Goal: Transaction & Acquisition: Book appointment/travel/reservation

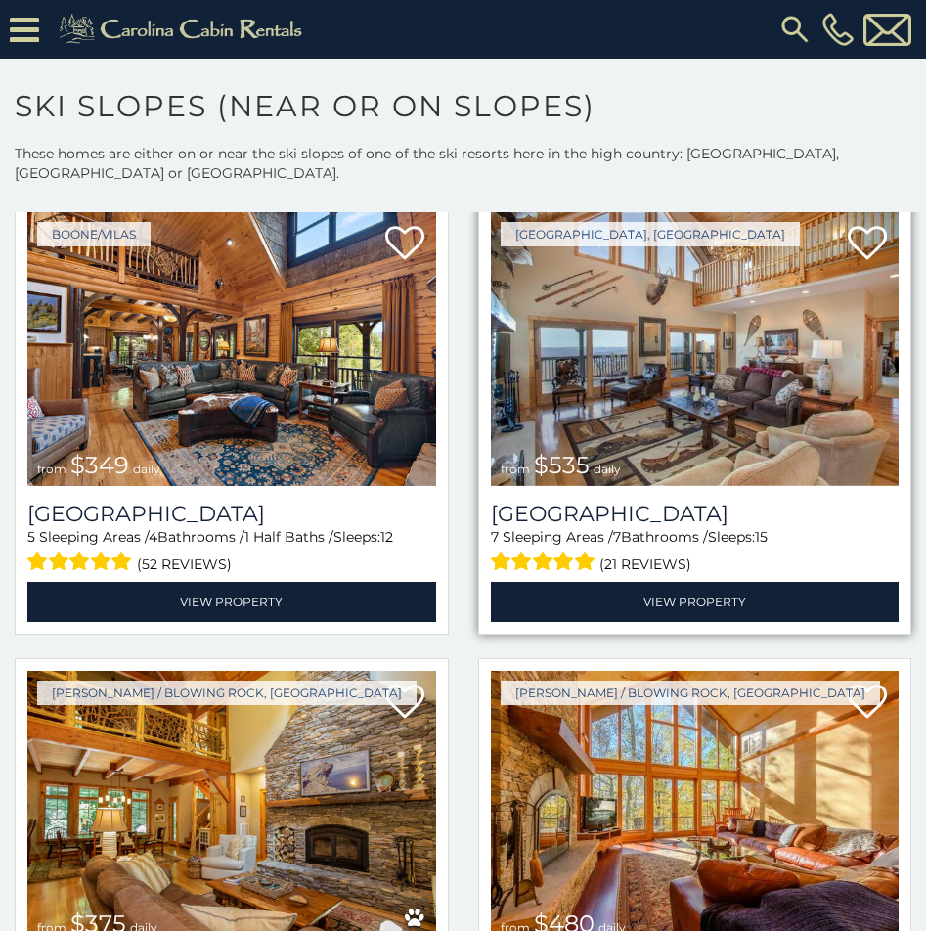
scroll to position [98, 0]
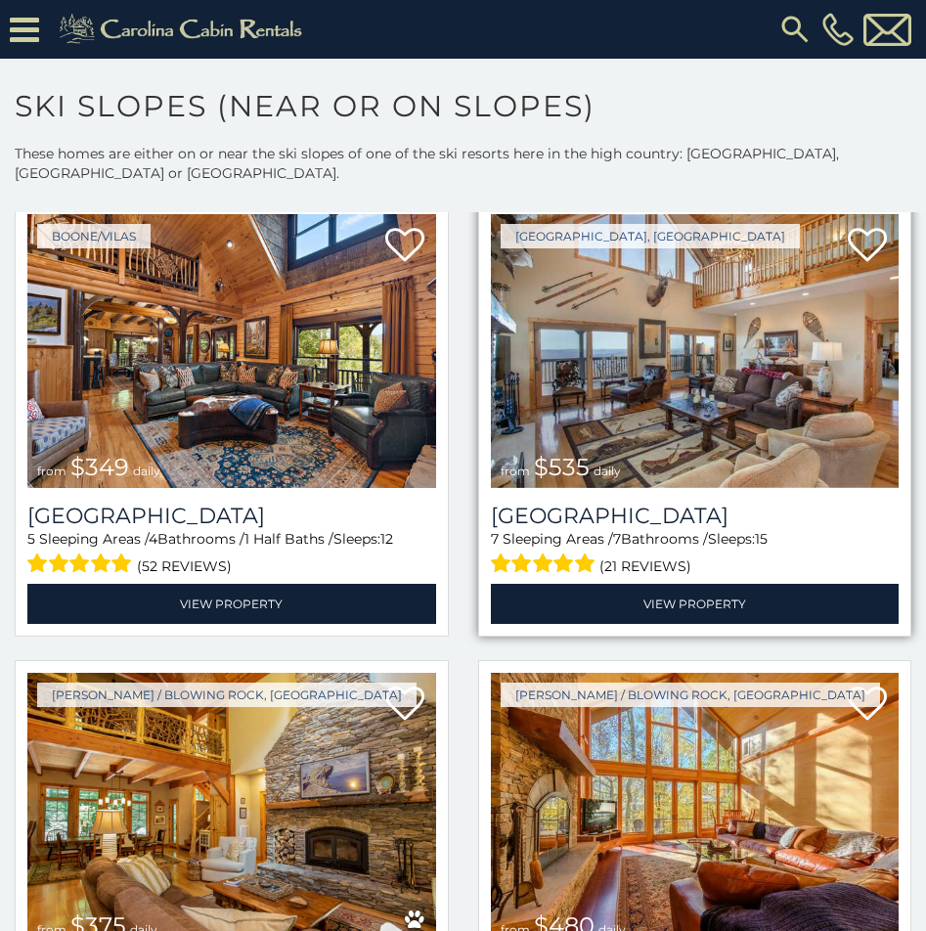
click at [721, 409] on img at bounding box center [695, 351] width 409 height 274
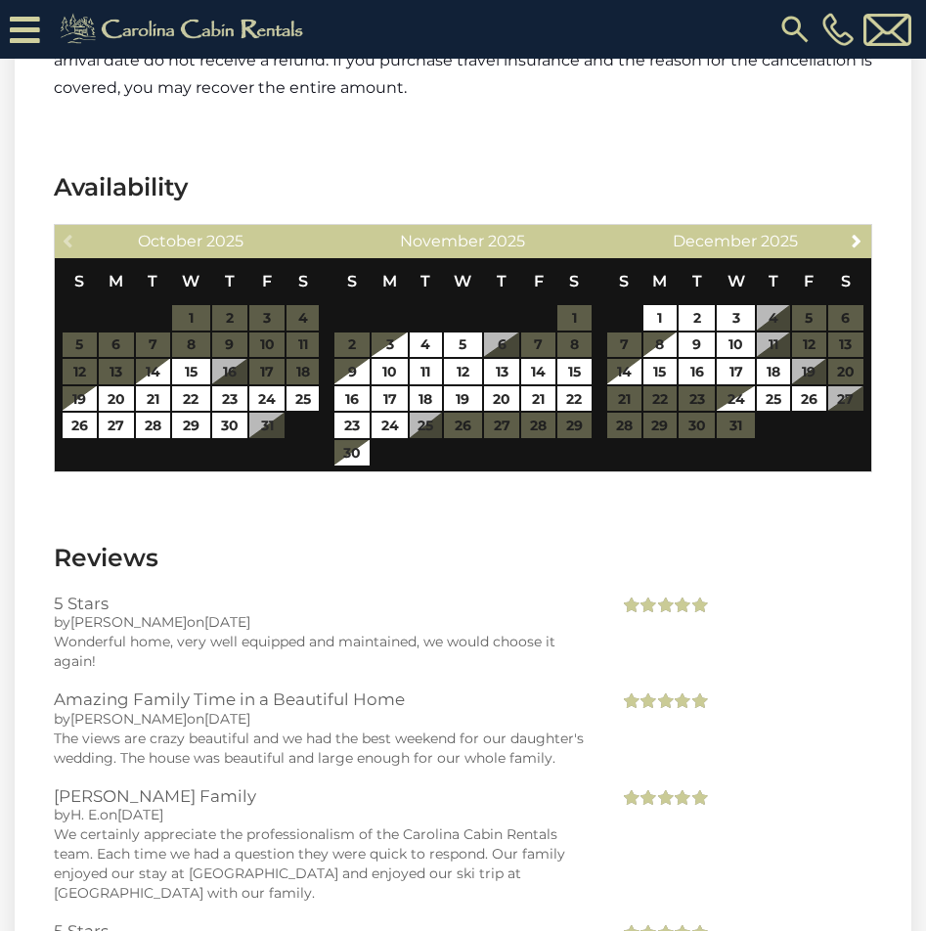
scroll to position [4301, 0]
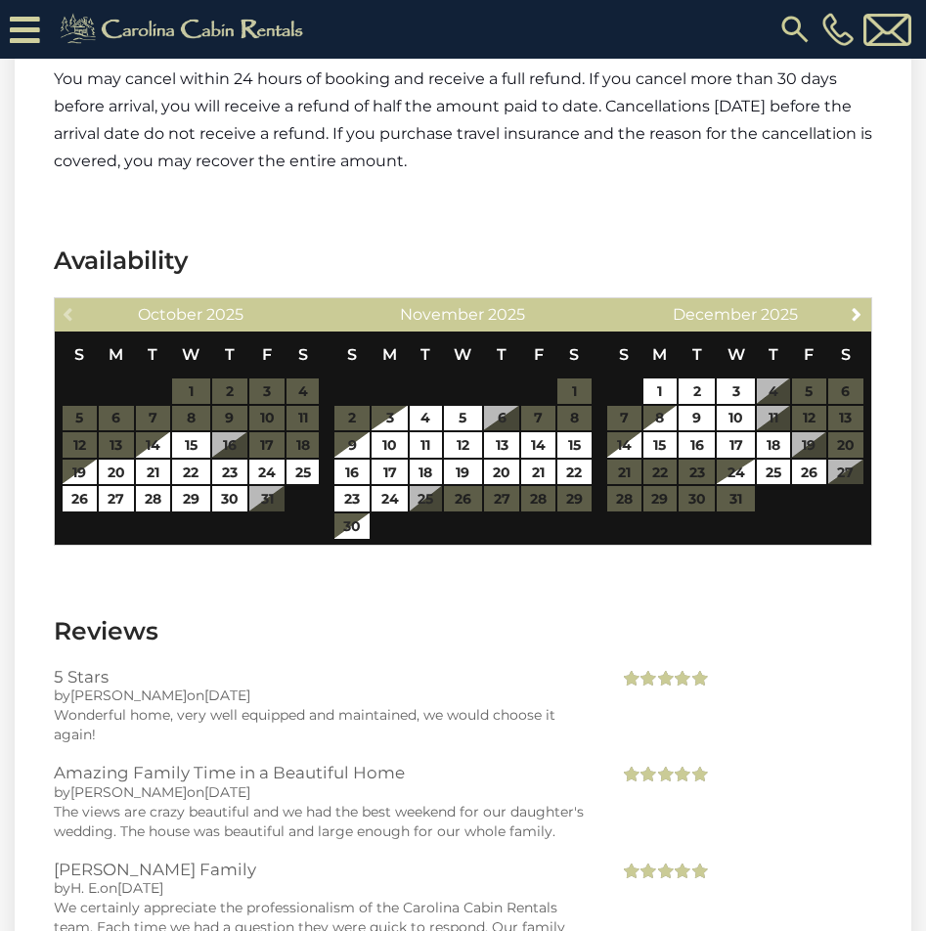
click at [784, 418] on table "S M T W T F S 1 2 3 4 5 6 7 8 9 10 11 12 13 14 15 16 17 18 19 20 21 22 23 24 25…" at bounding box center [735, 431] width 258 height 200
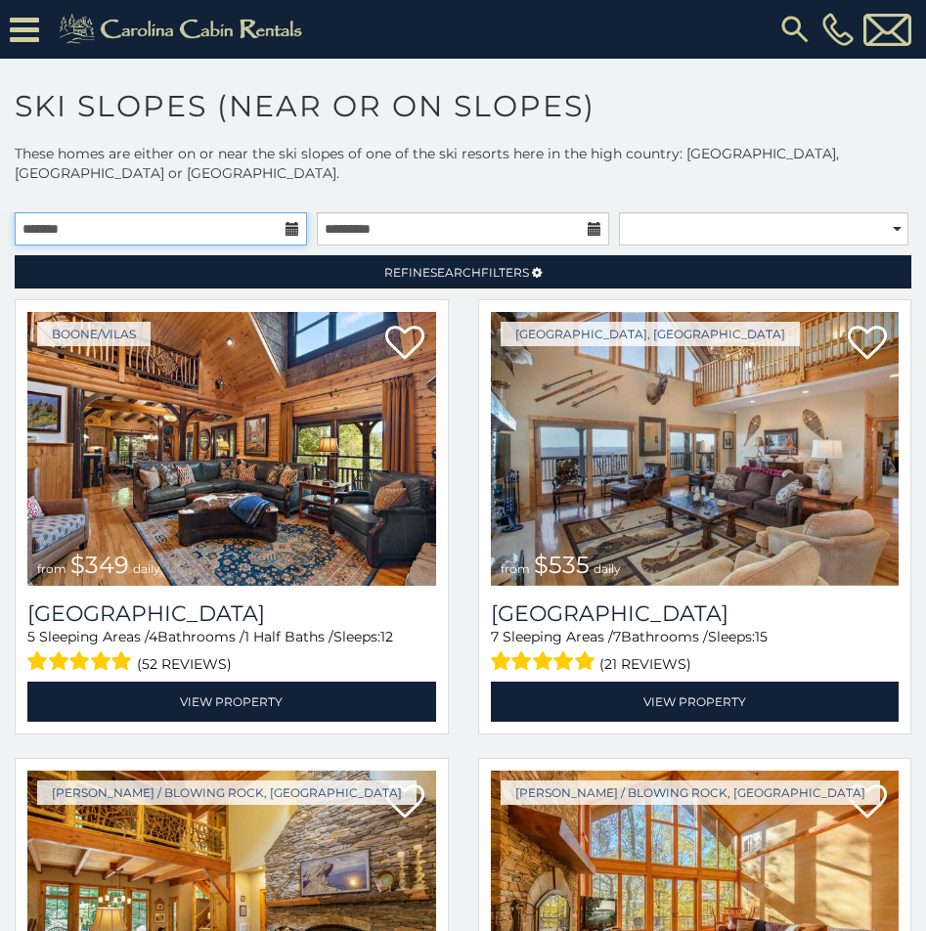
click at [156, 234] on input "text" at bounding box center [161, 228] width 292 height 33
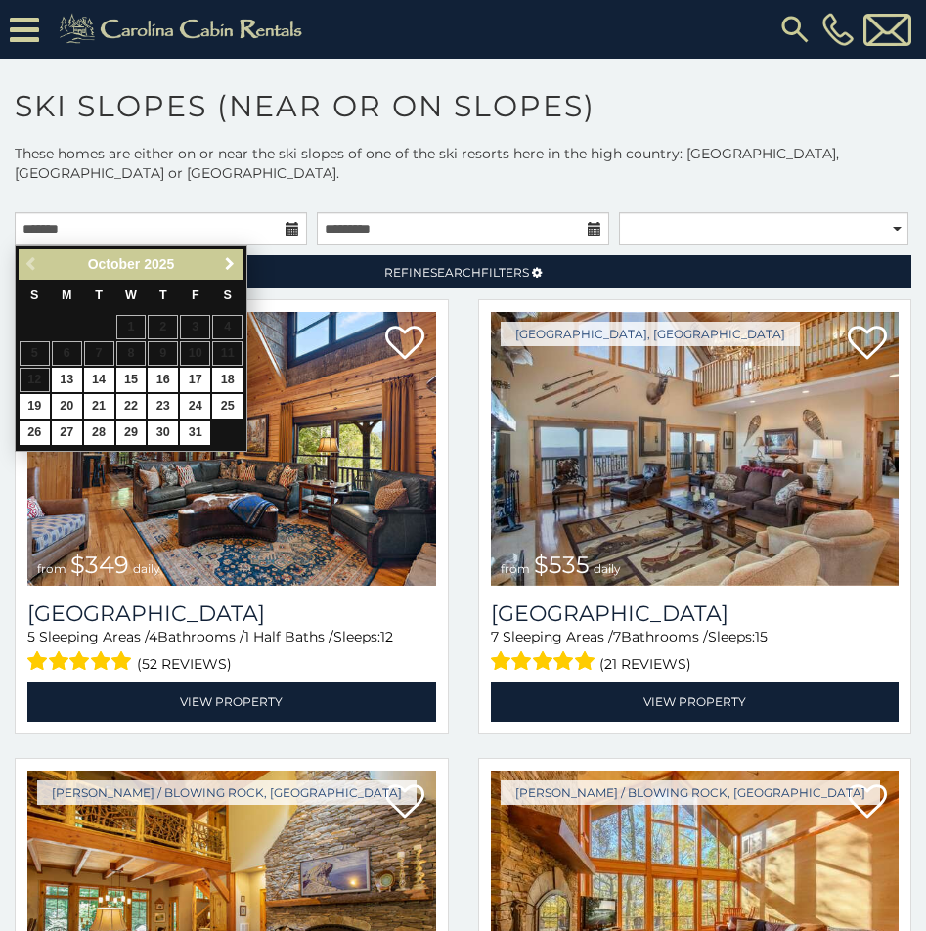
click at [234, 263] on span "Next" at bounding box center [230, 264] width 16 height 16
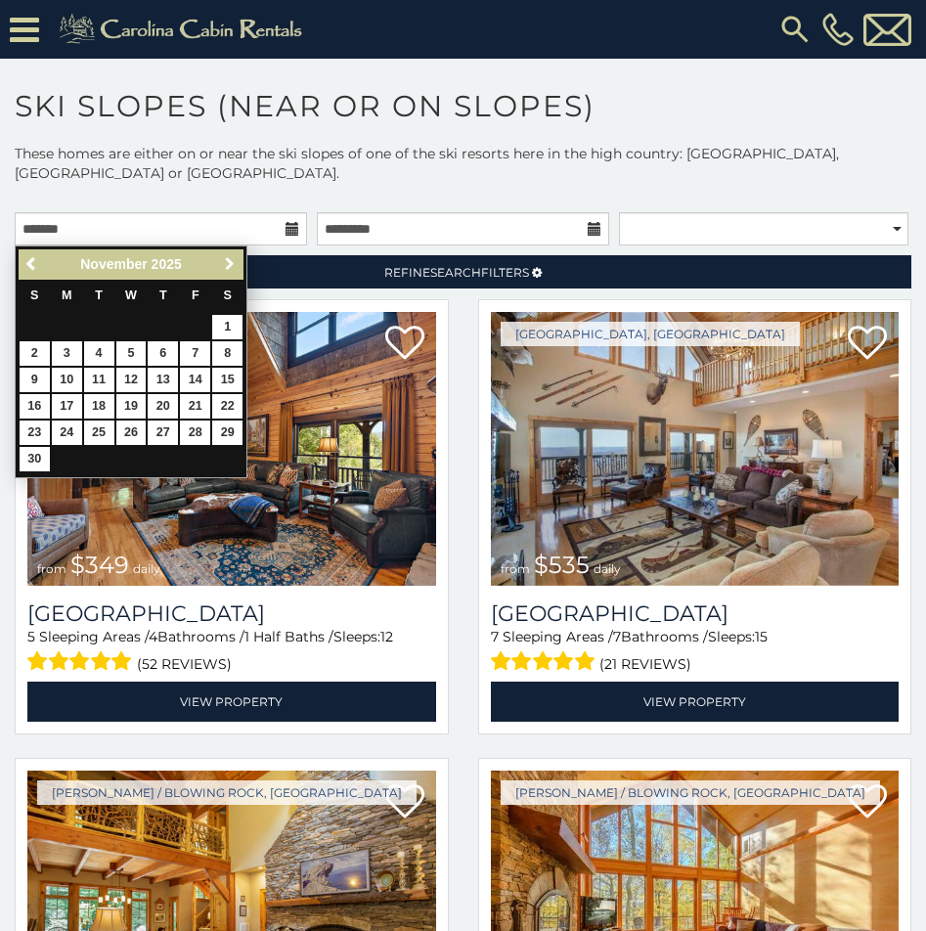
click at [234, 263] on span "Next" at bounding box center [230, 264] width 16 height 16
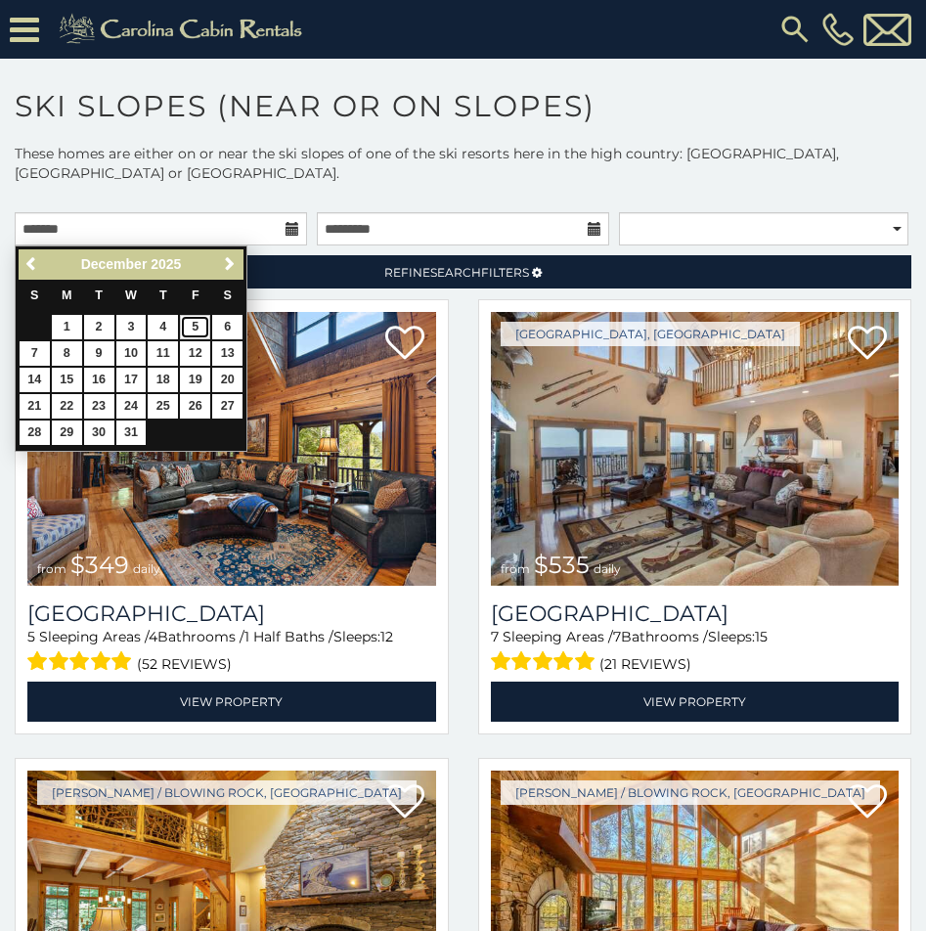
click at [191, 318] on link "5" at bounding box center [195, 327] width 30 height 24
type input "**********"
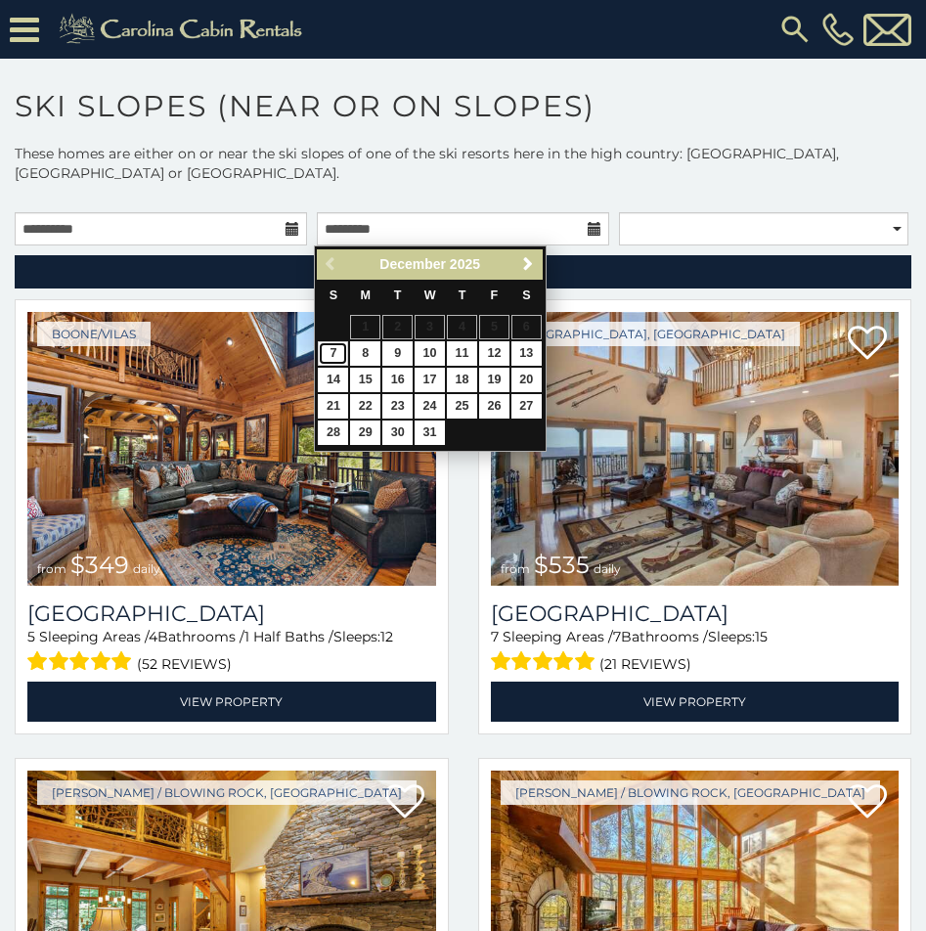
click at [329, 352] on link "7" at bounding box center [333, 353] width 30 height 24
type input "**********"
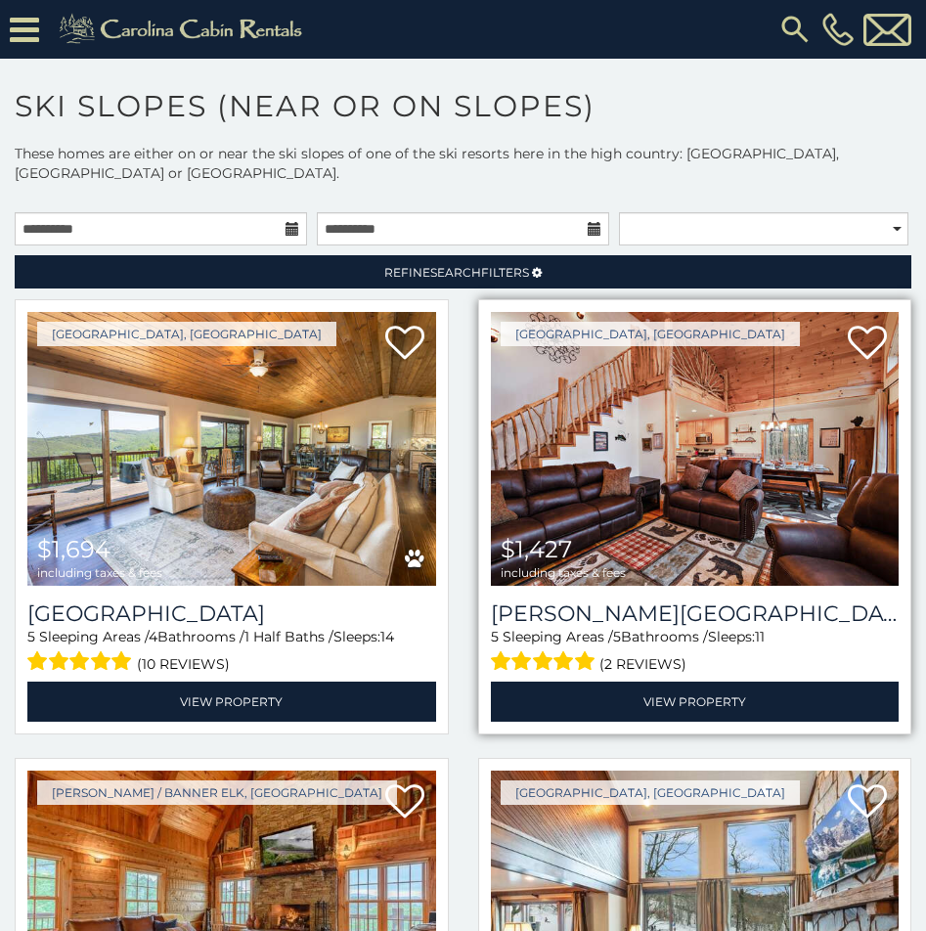
click at [672, 474] on img at bounding box center [695, 449] width 409 height 274
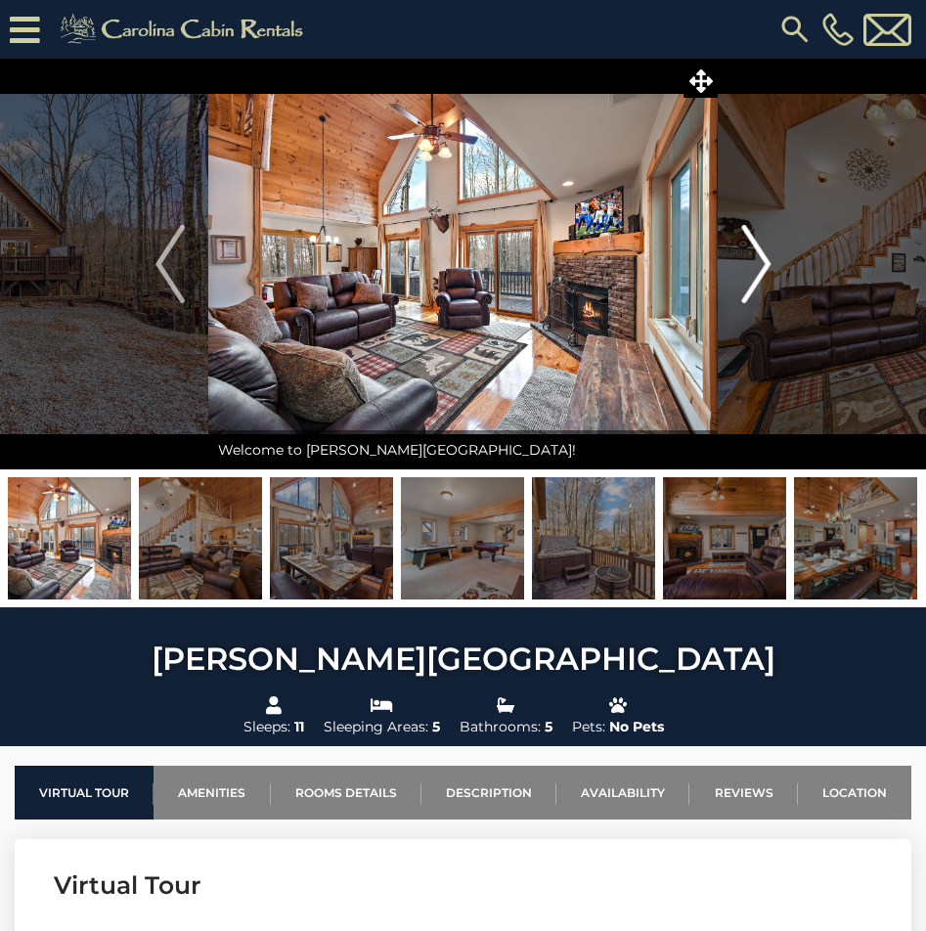
click at [760, 259] on img "Next" at bounding box center [755, 264] width 29 height 78
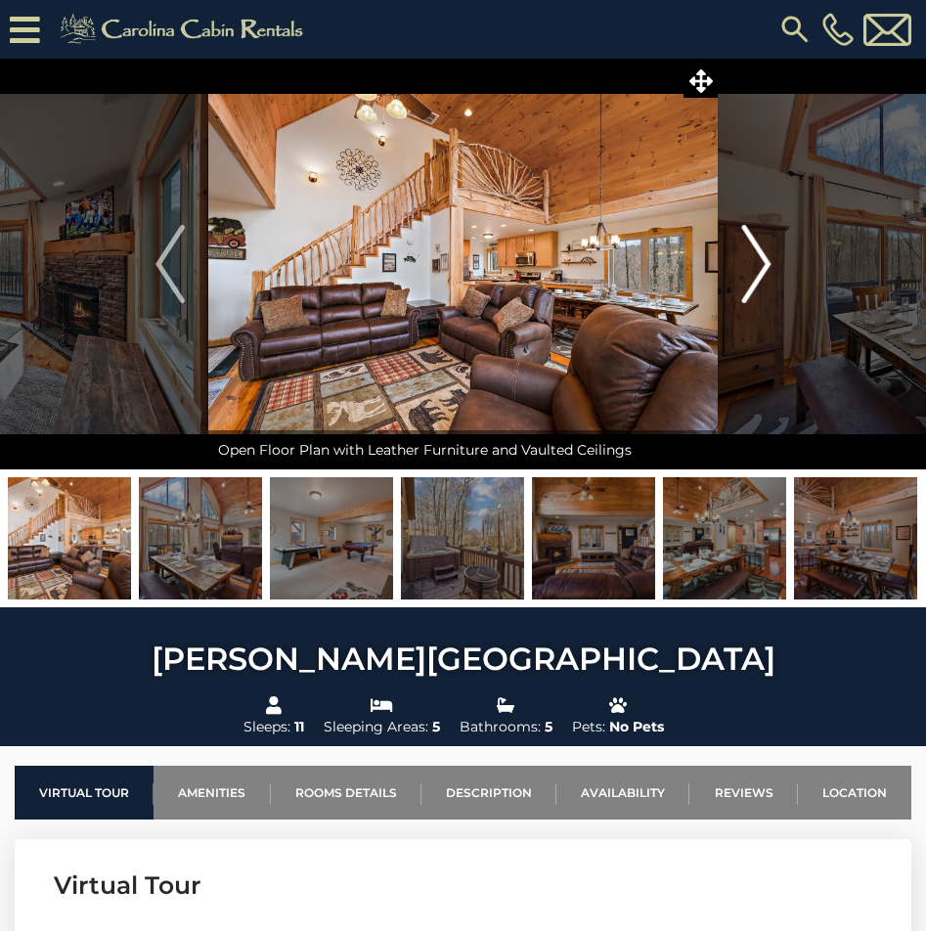
click at [760, 261] on img "Next" at bounding box center [755, 264] width 29 height 78
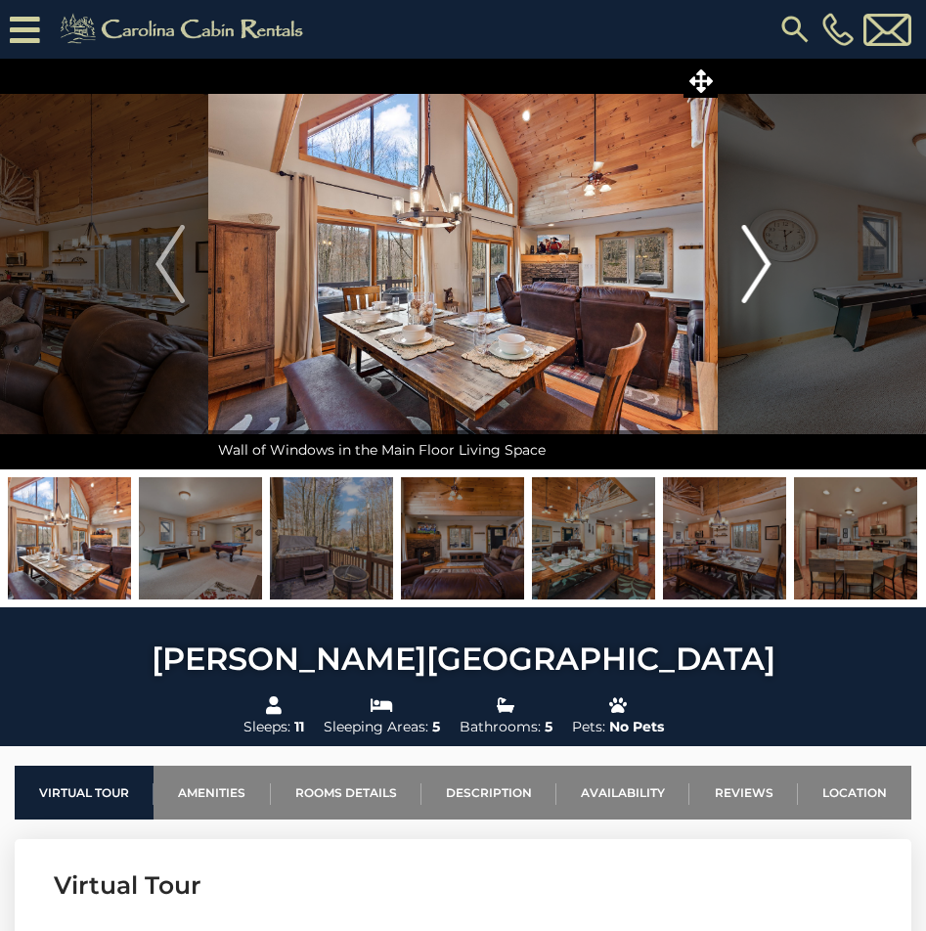
click at [753, 271] on img "Next" at bounding box center [755, 264] width 29 height 78
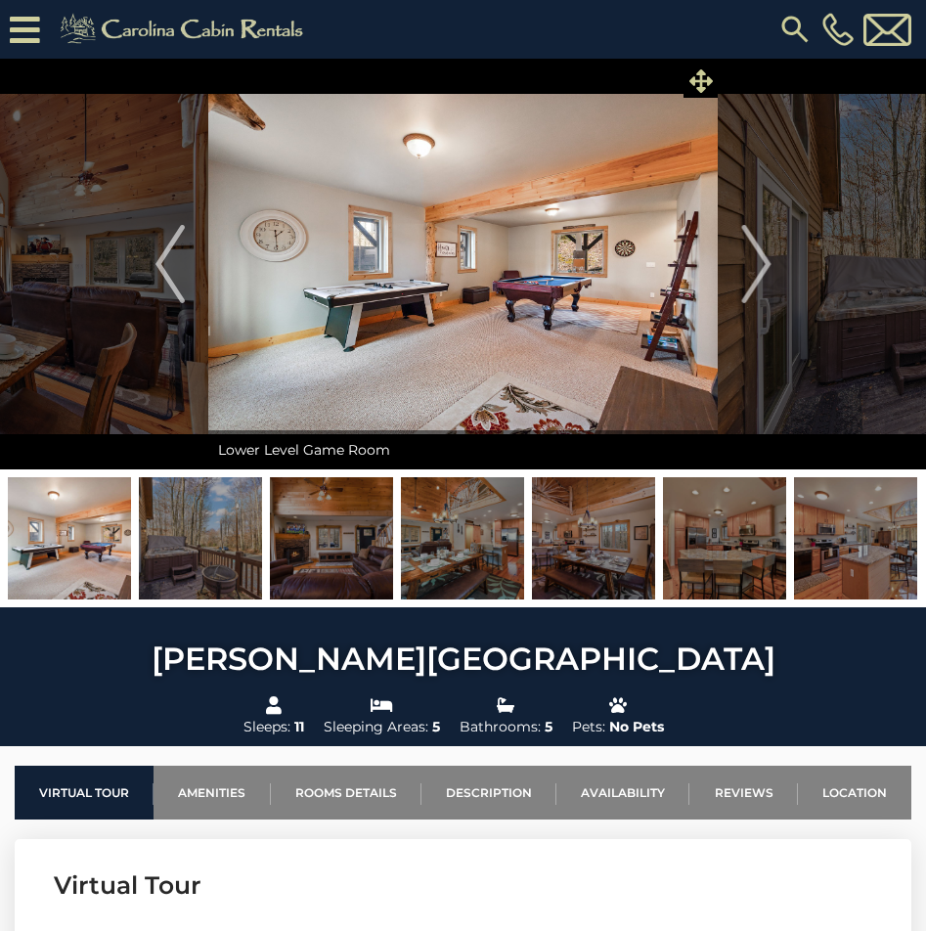
click at [702, 87] on icon at bounding box center [700, 80] width 23 height 23
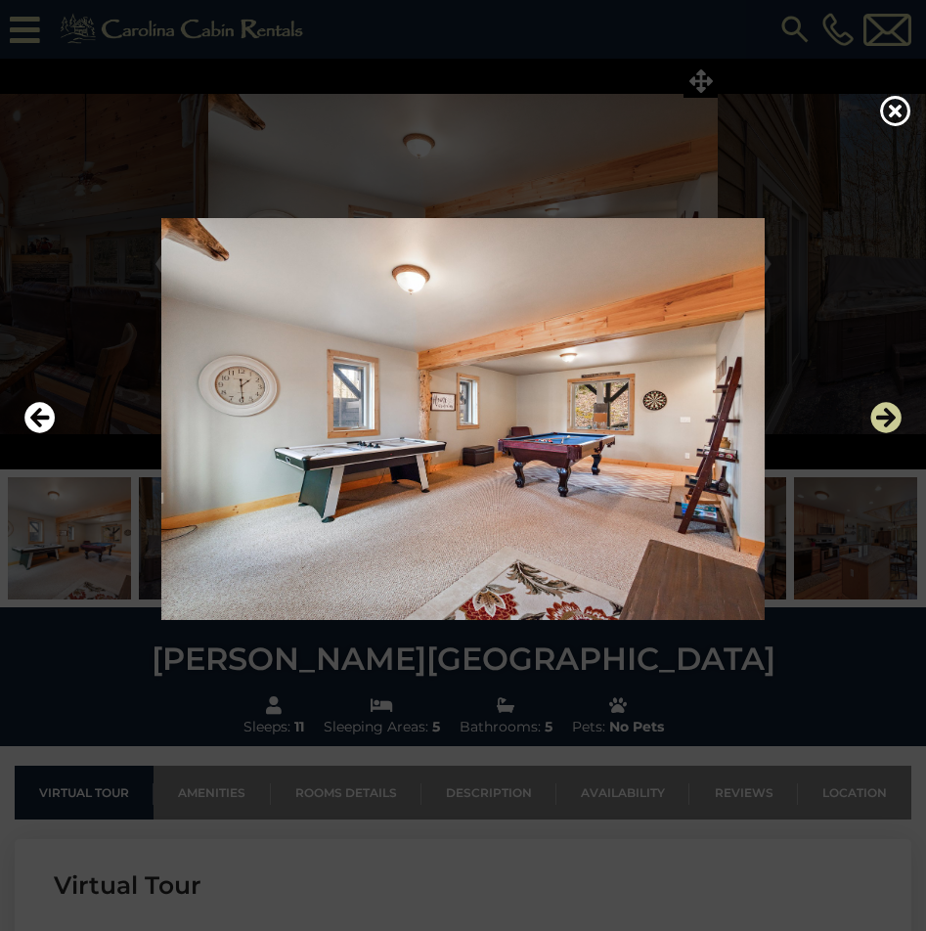
click at [891, 425] on icon "Next" at bounding box center [885, 418] width 31 height 31
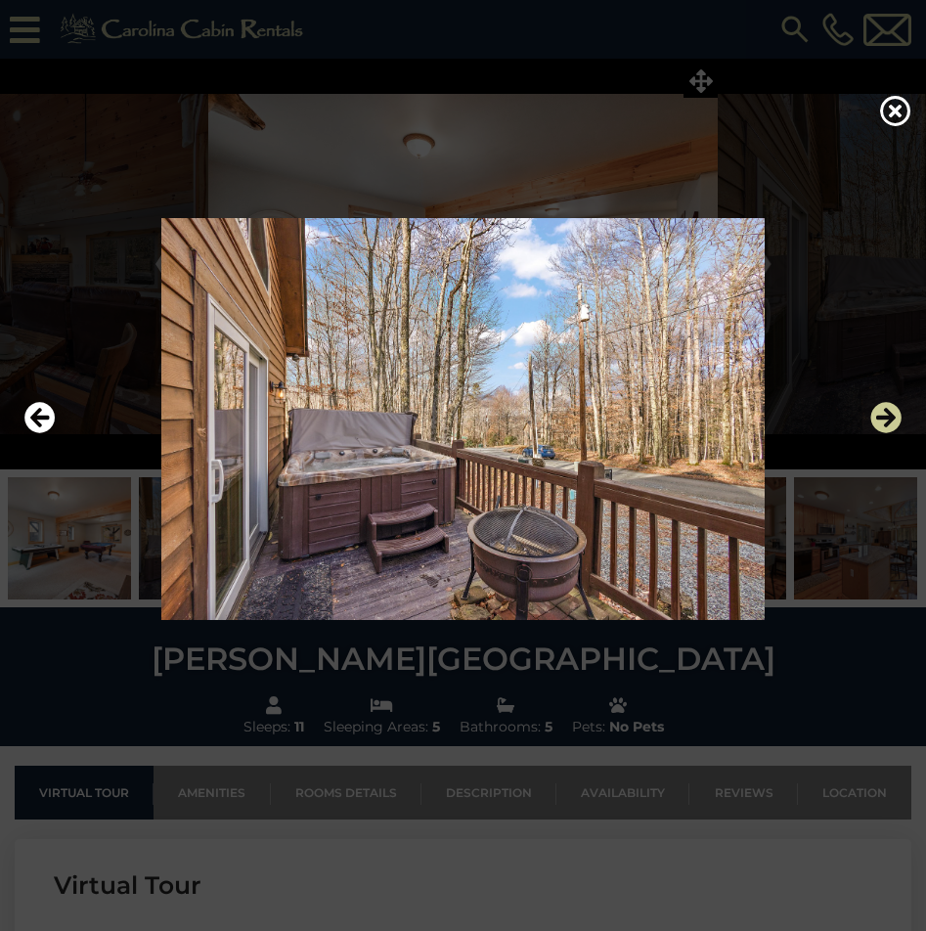
click at [891, 425] on icon "Next" at bounding box center [885, 418] width 31 height 31
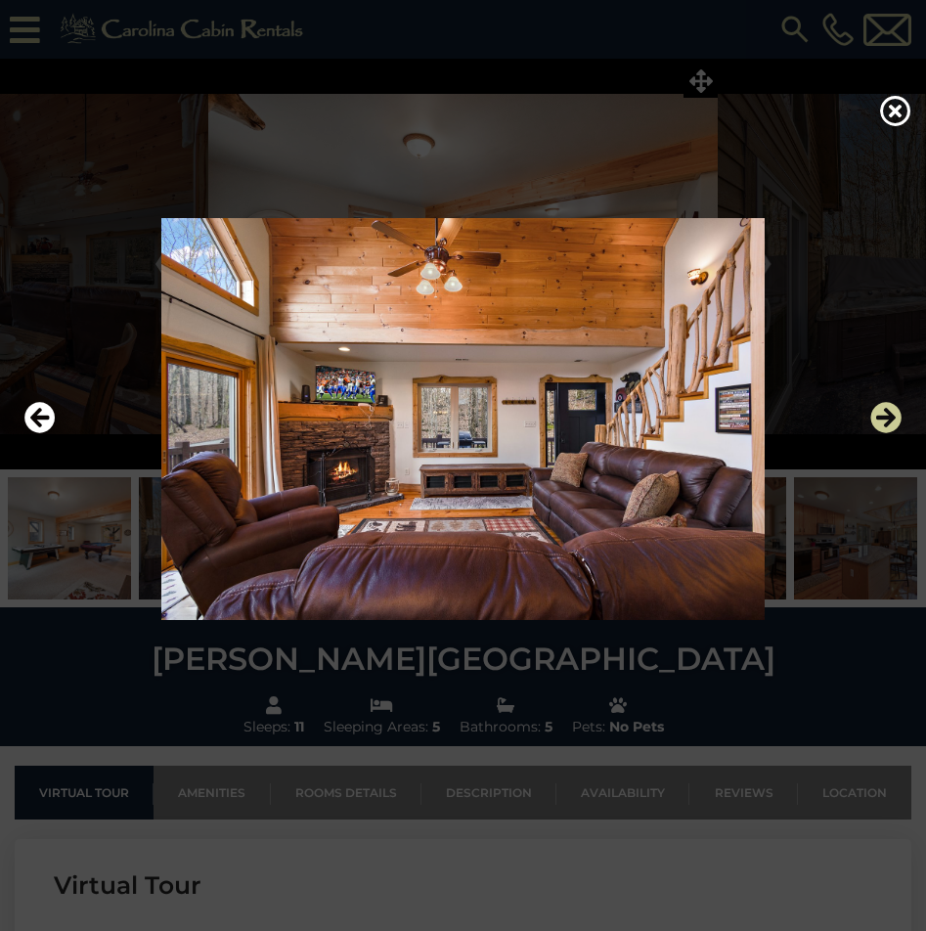
click at [891, 425] on icon "Next" at bounding box center [885, 418] width 31 height 31
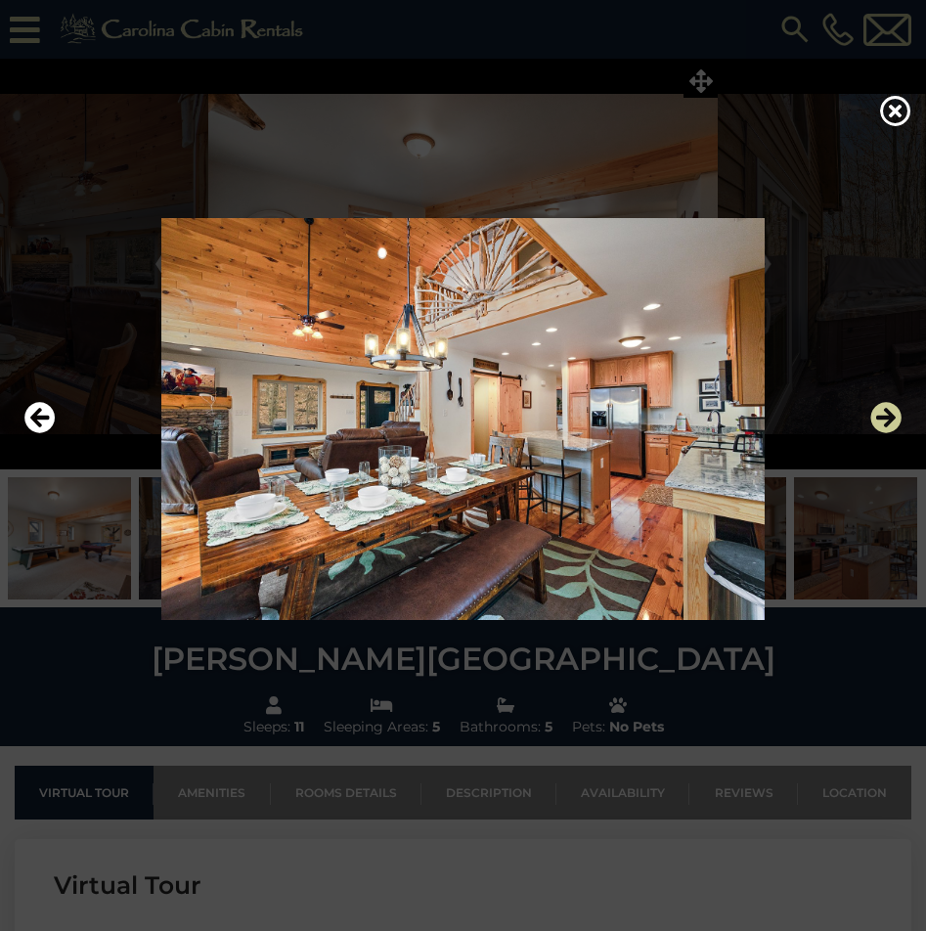
click at [891, 425] on icon "Next" at bounding box center [885, 418] width 31 height 31
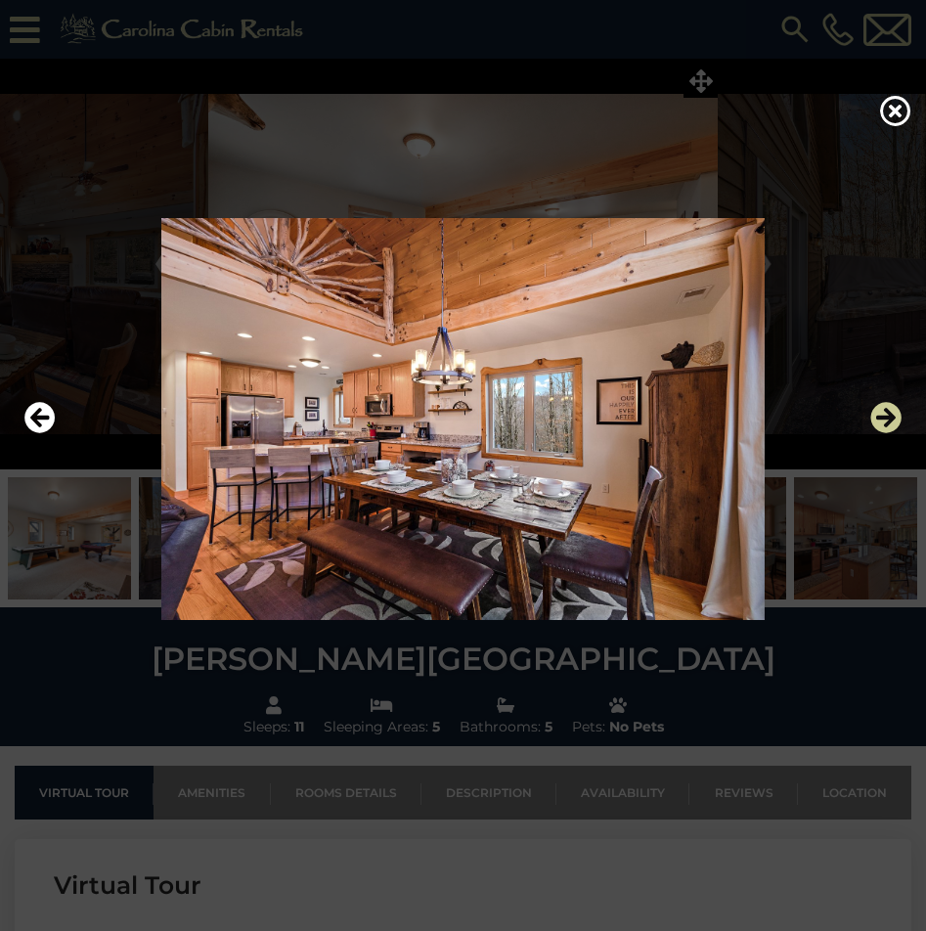
click at [891, 425] on icon "Next" at bounding box center [885, 418] width 31 height 31
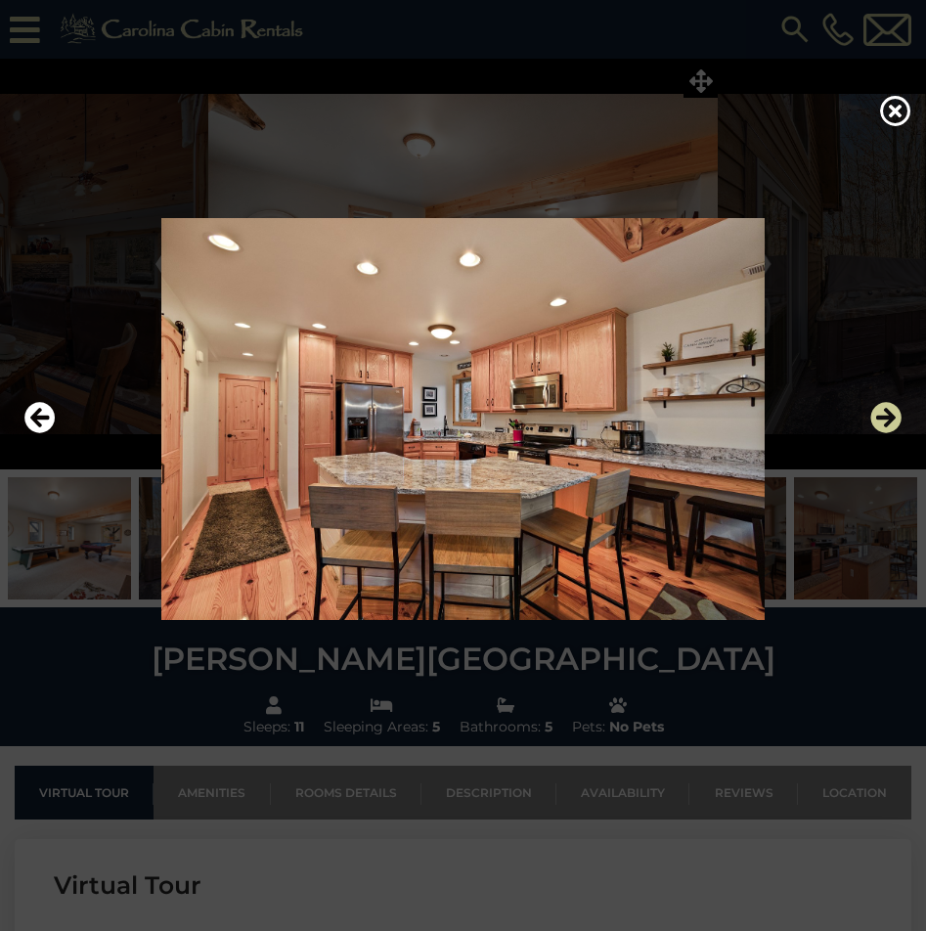
click at [891, 425] on icon "Next" at bounding box center [885, 418] width 31 height 31
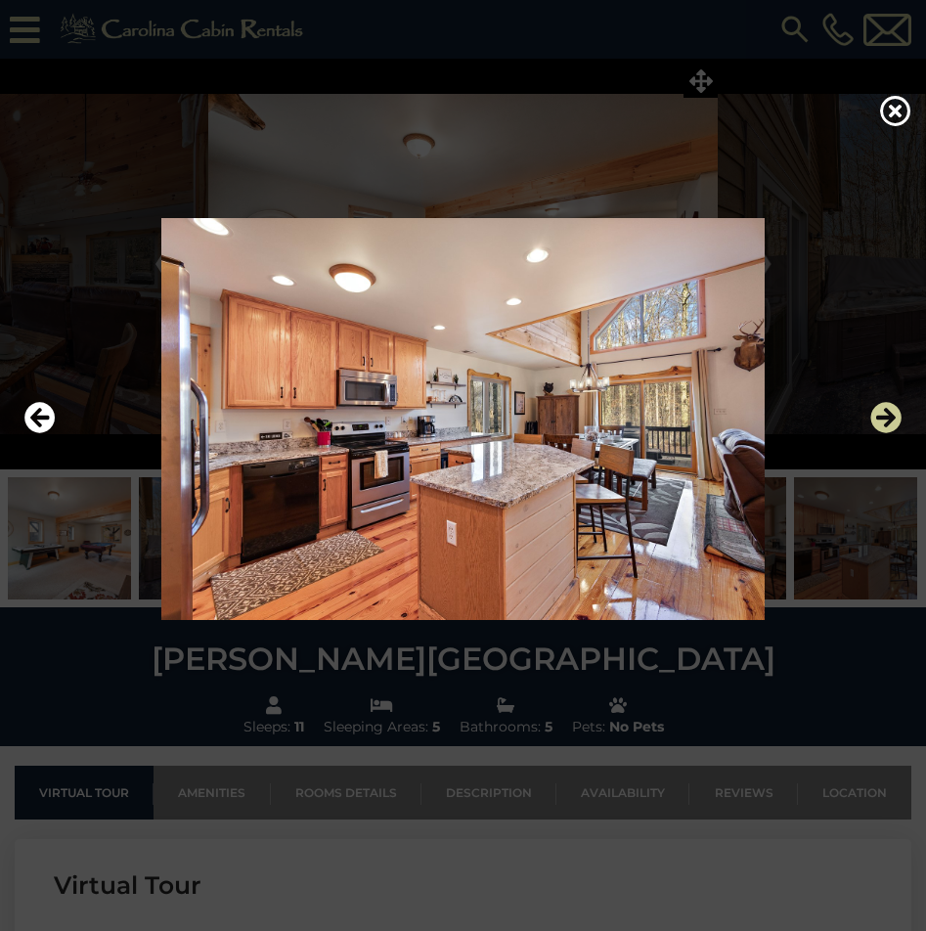
click at [891, 425] on icon "Next" at bounding box center [885, 418] width 31 height 31
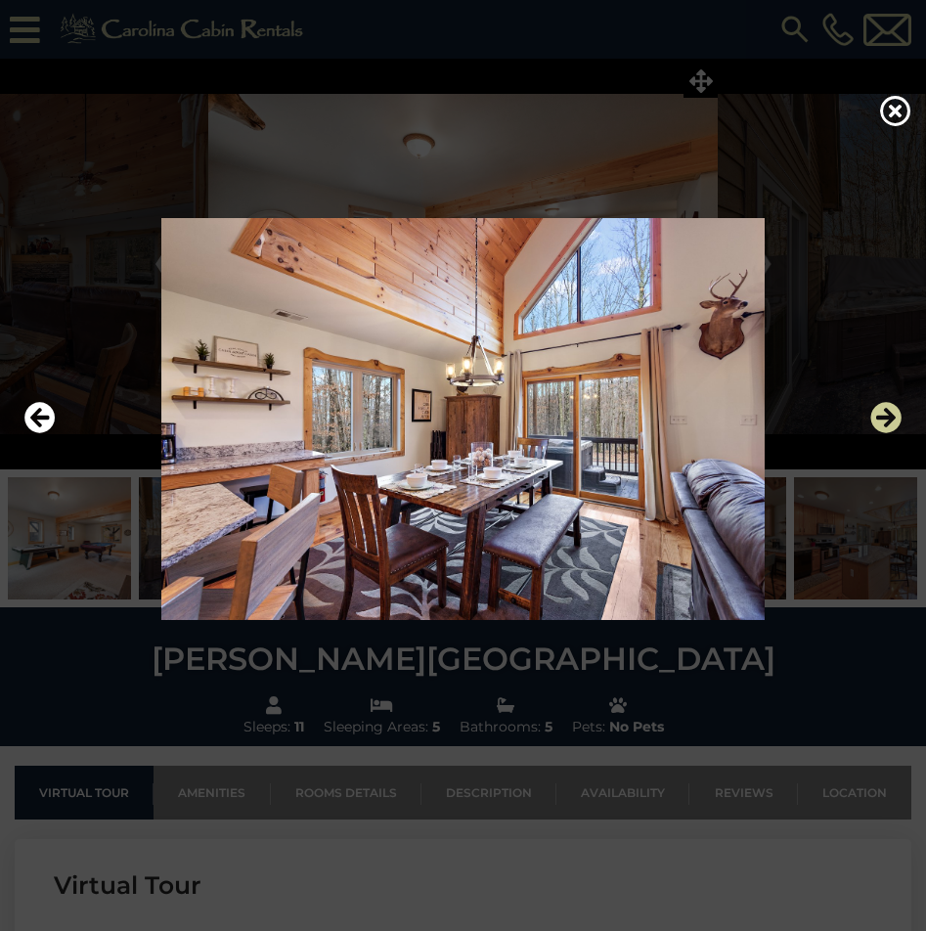
click at [891, 425] on icon "Next" at bounding box center [885, 418] width 31 height 31
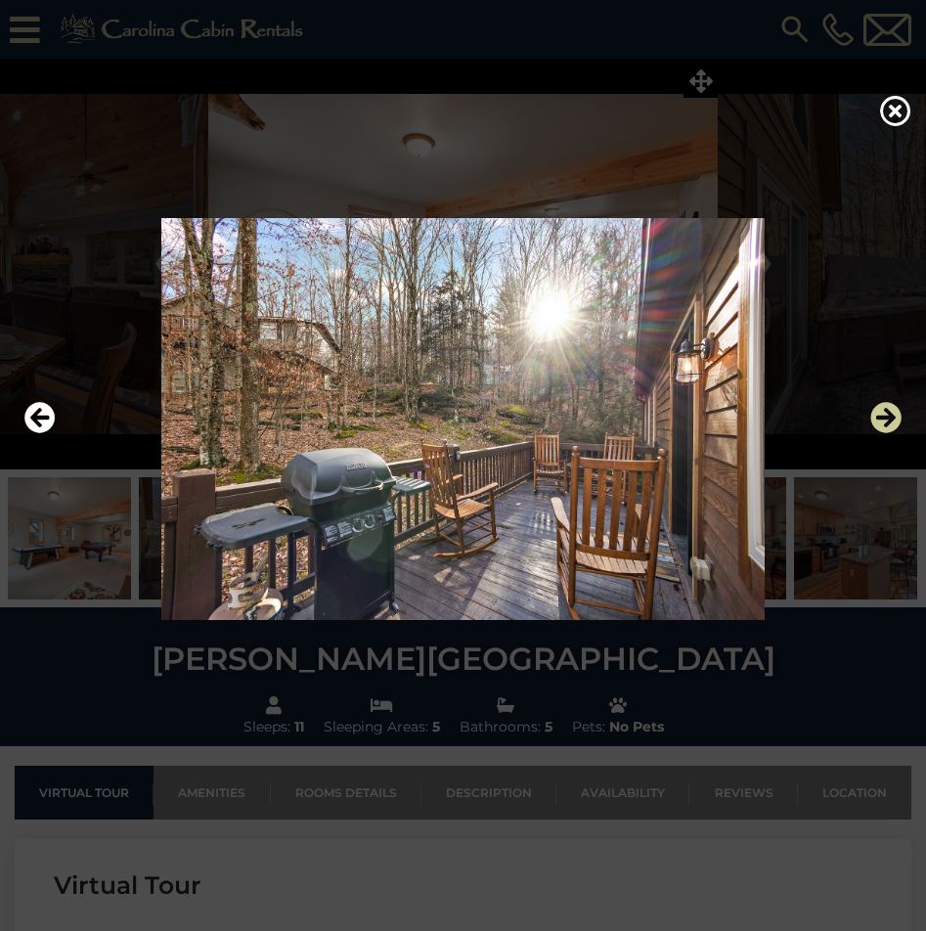
click at [891, 425] on icon "Next" at bounding box center [885, 418] width 31 height 31
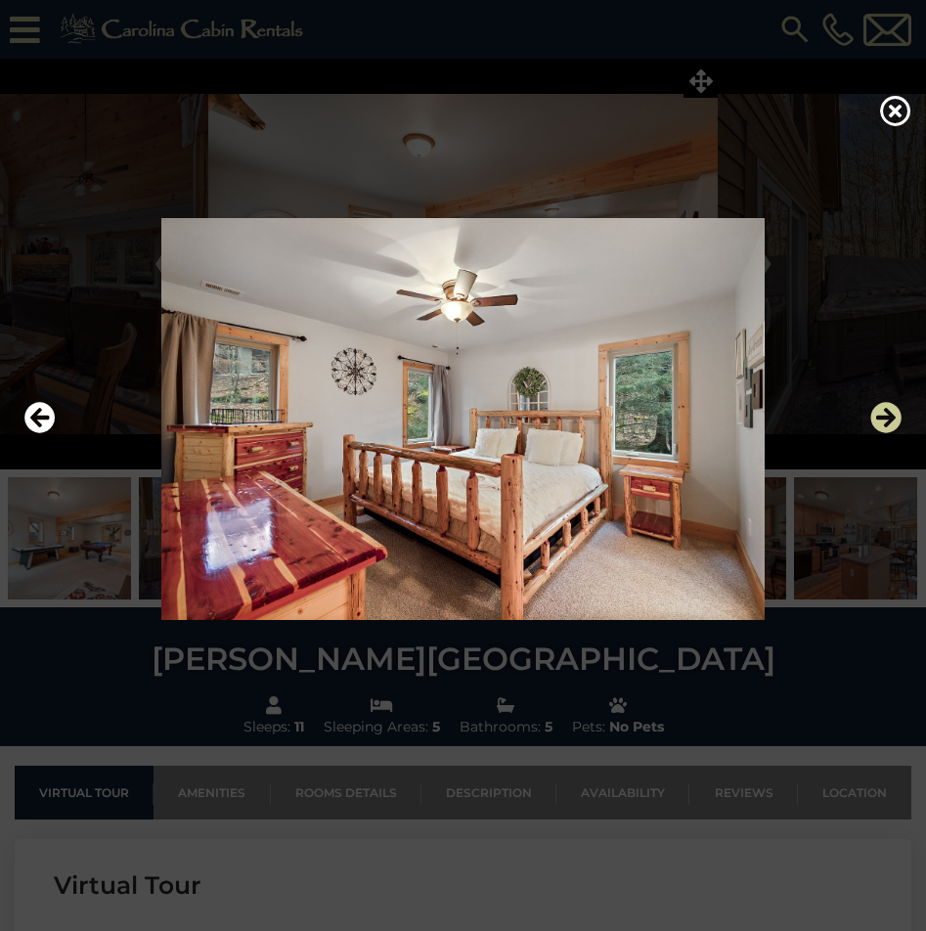
click at [891, 425] on icon "Next" at bounding box center [885, 418] width 31 height 31
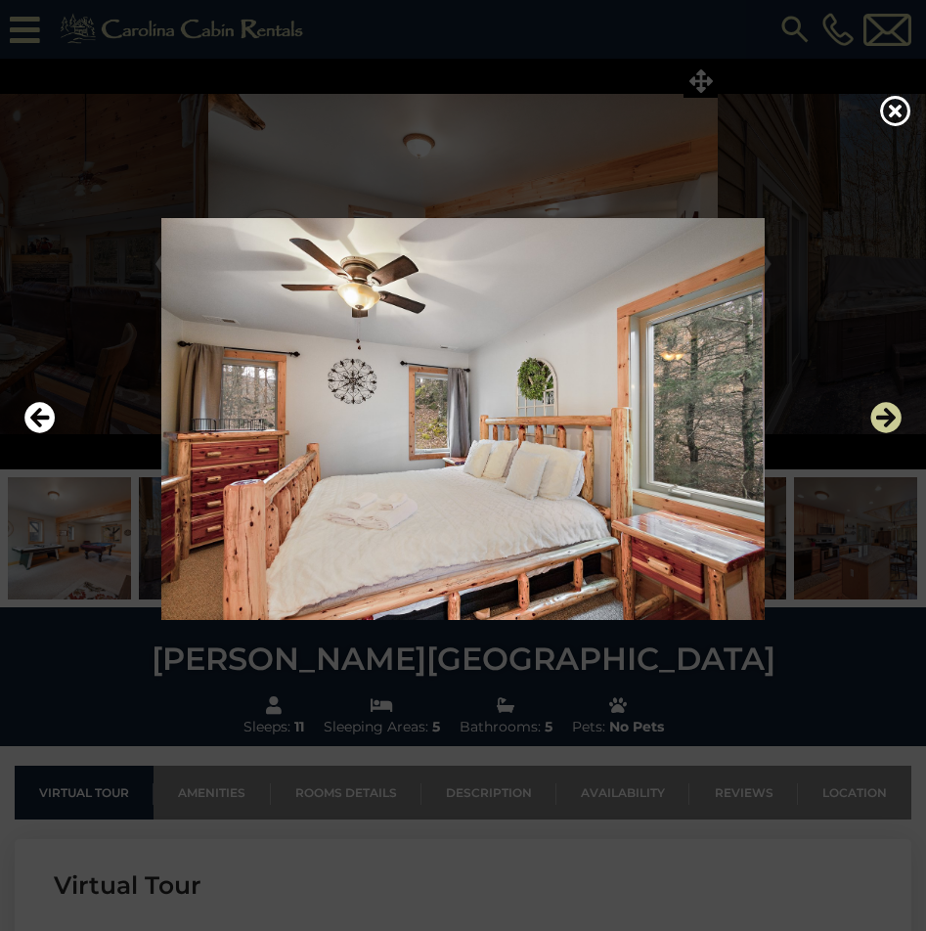
click at [891, 425] on icon "Next" at bounding box center [885, 418] width 31 height 31
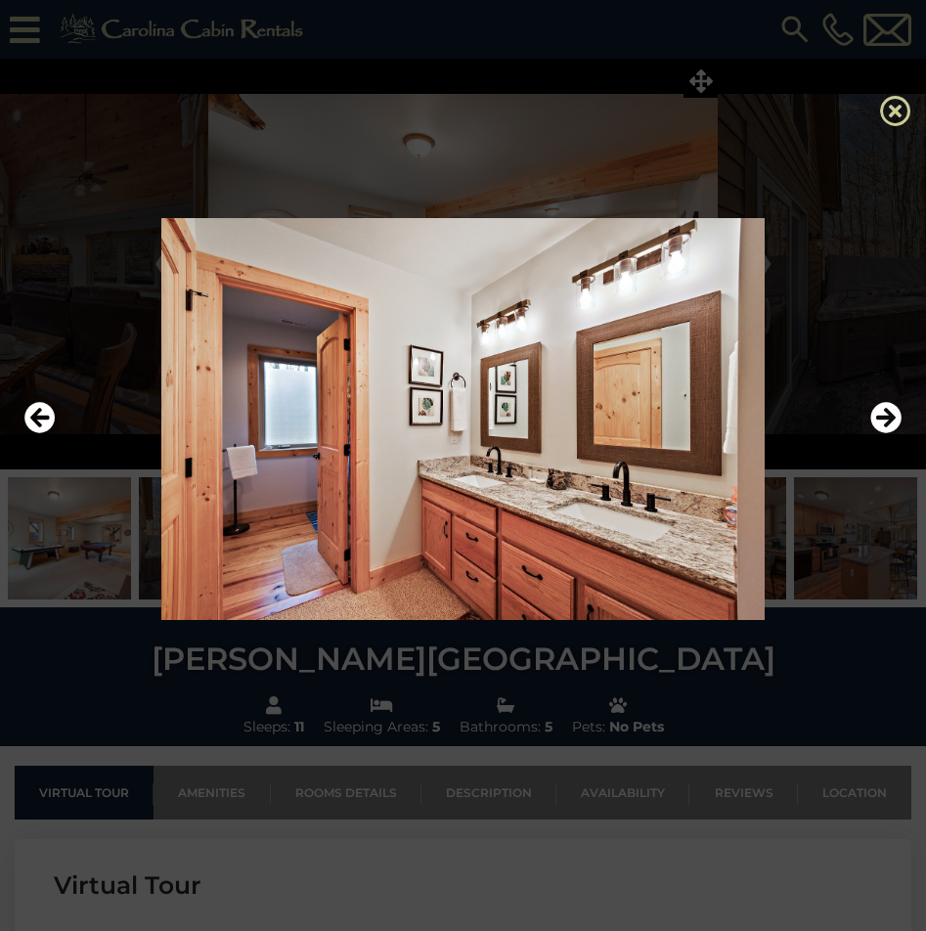
click at [899, 112] on icon at bounding box center [895, 110] width 31 height 31
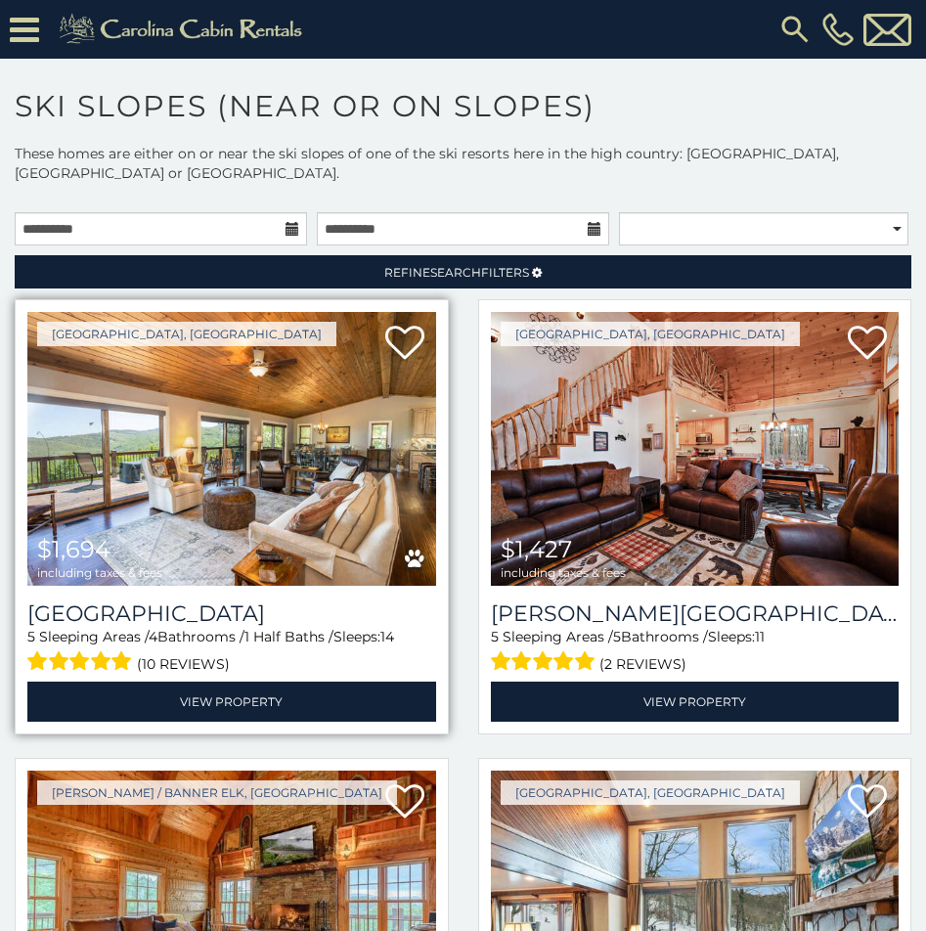
click at [255, 466] on img at bounding box center [231, 449] width 409 height 274
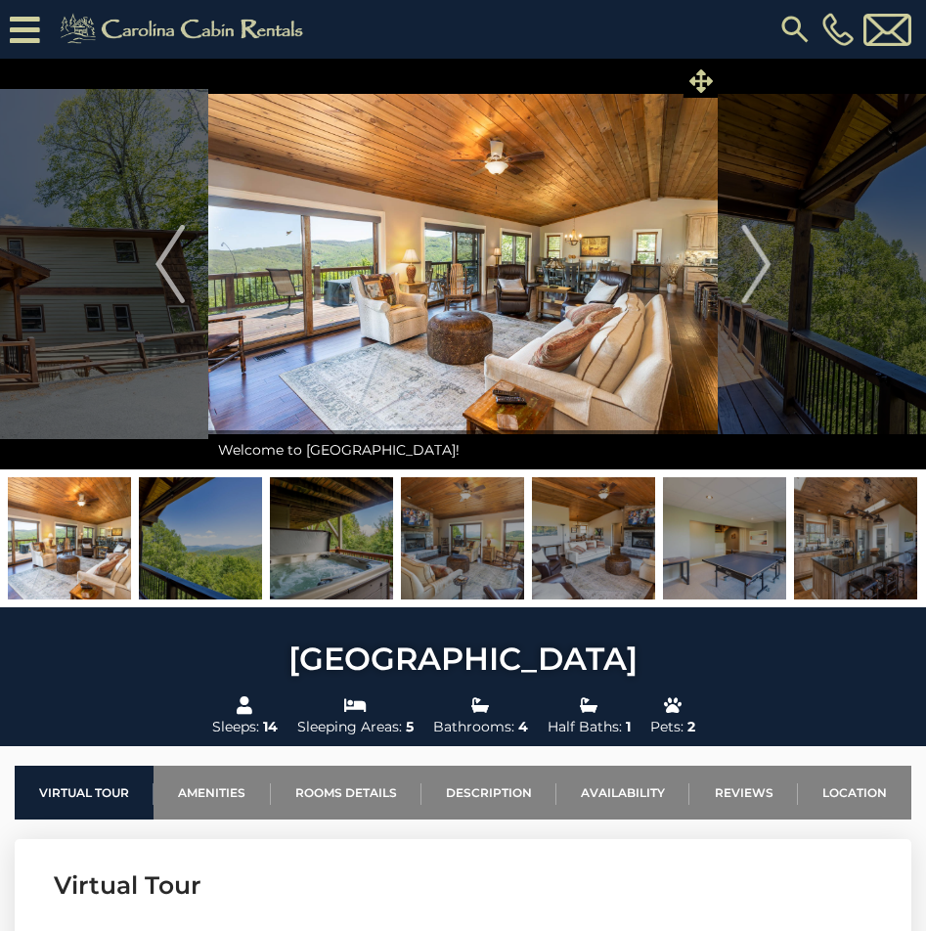
click at [704, 78] on icon at bounding box center [700, 80] width 23 height 23
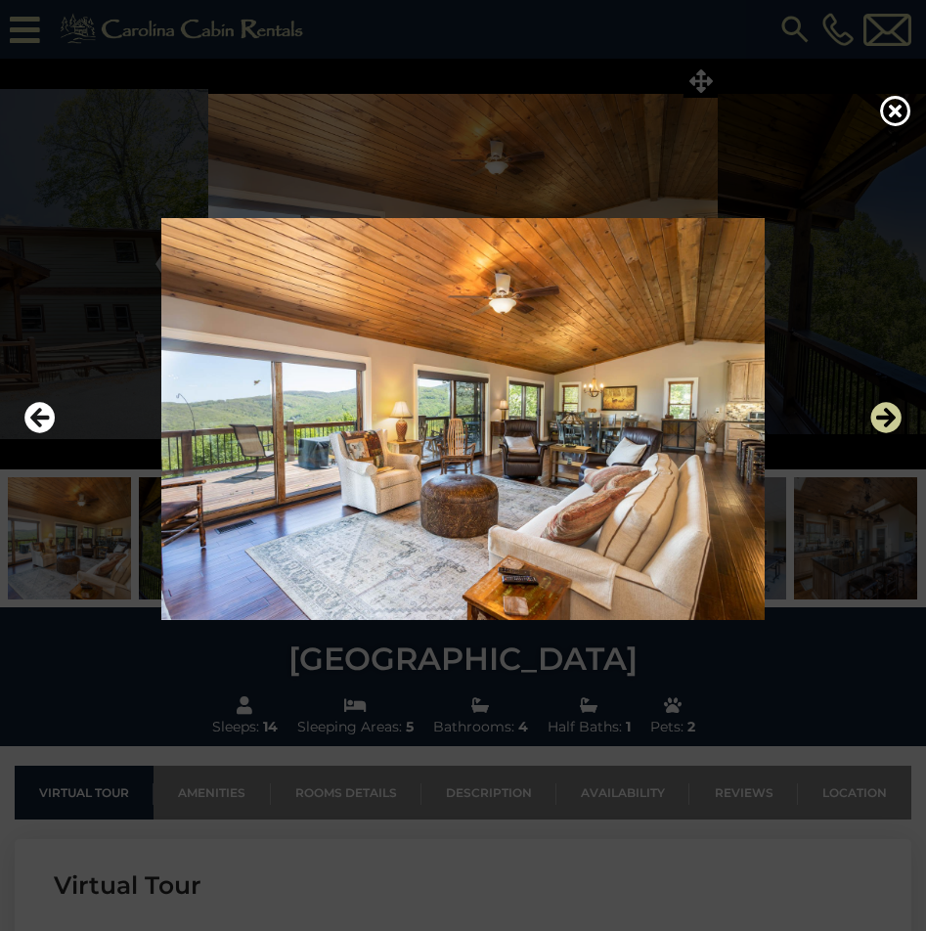
click at [885, 413] on icon "Next" at bounding box center [885, 418] width 31 height 31
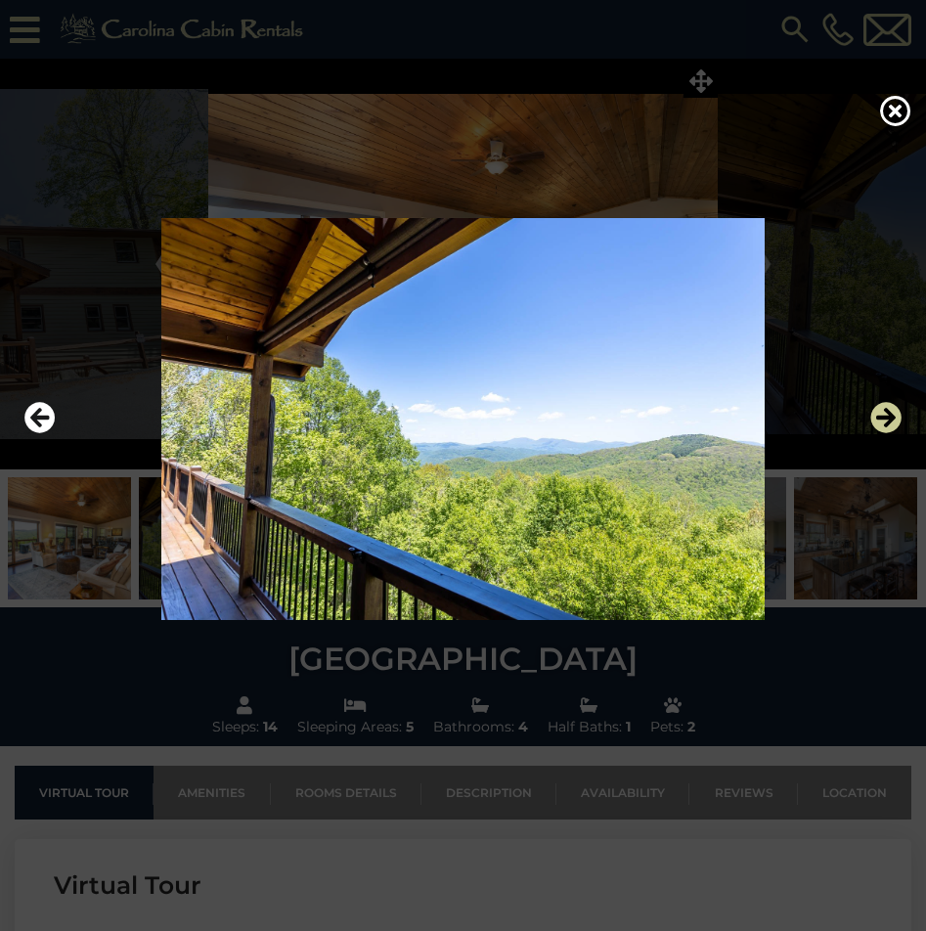
click at [884, 419] on icon "Next" at bounding box center [885, 418] width 31 height 31
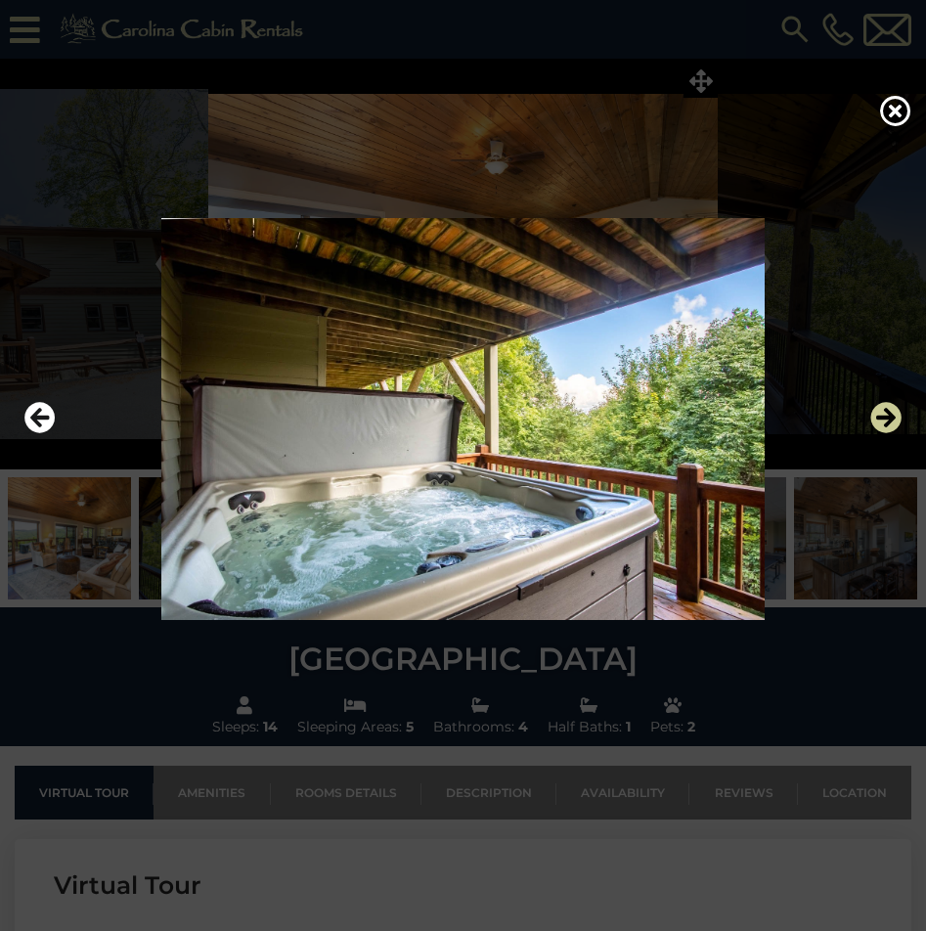
click at [884, 419] on icon "Next" at bounding box center [885, 418] width 31 height 31
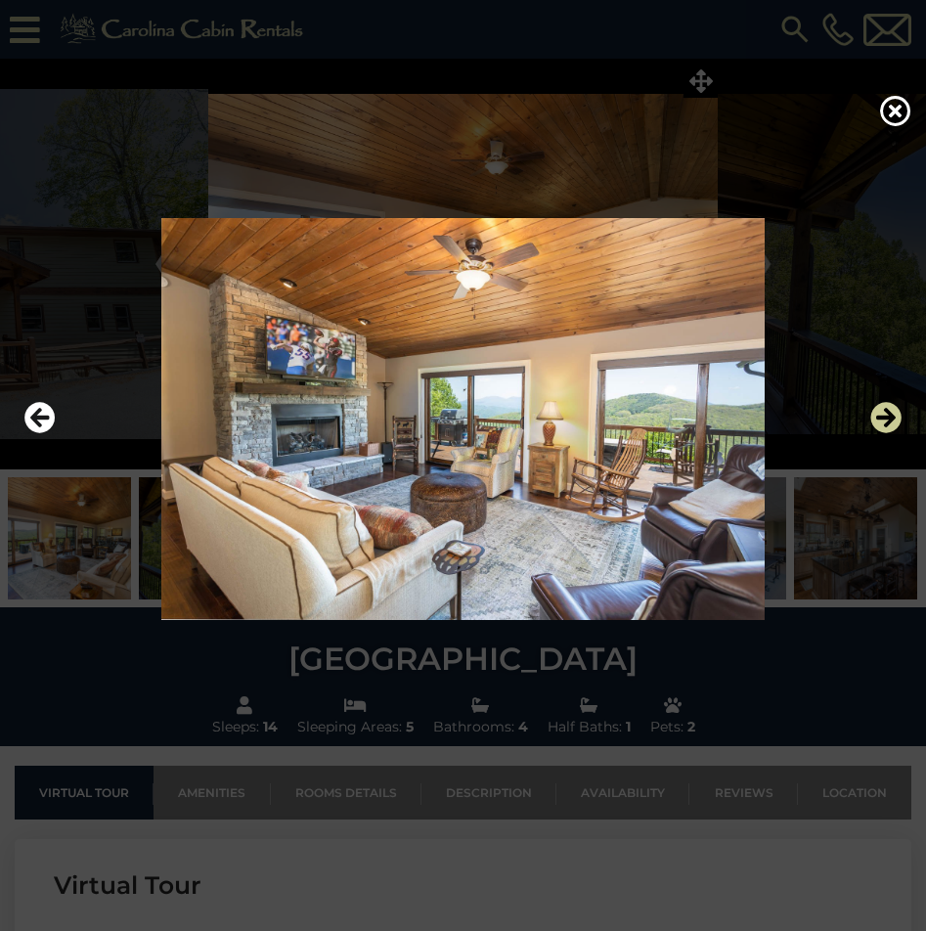
click at [884, 419] on icon "Next" at bounding box center [885, 418] width 31 height 31
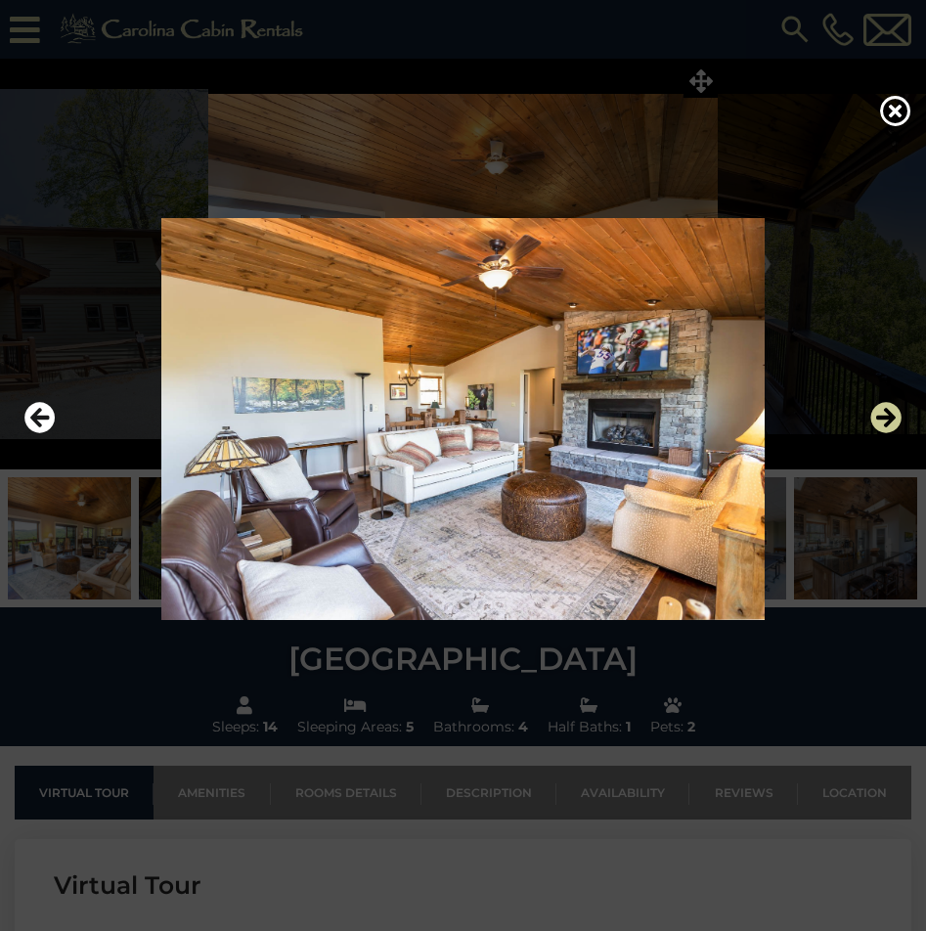
click at [884, 419] on icon "Next" at bounding box center [885, 418] width 31 height 31
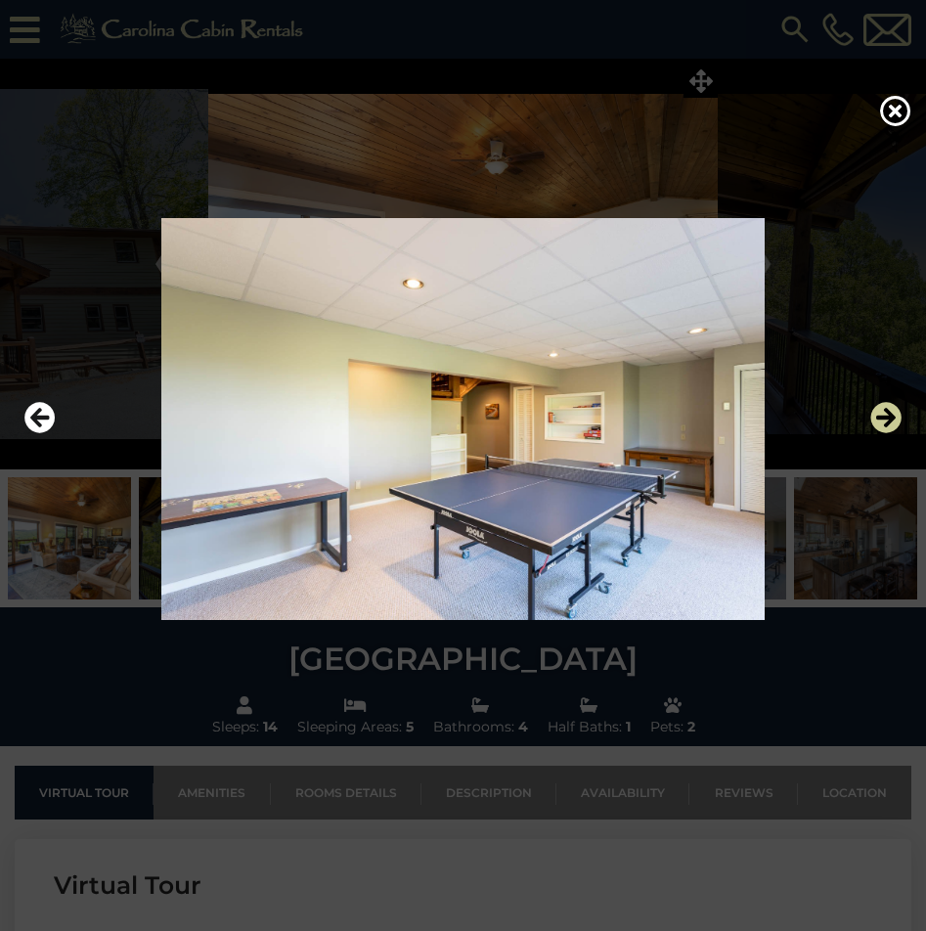
click at [884, 419] on icon "Next" at bounding box center [885, 418] width 31 height 31
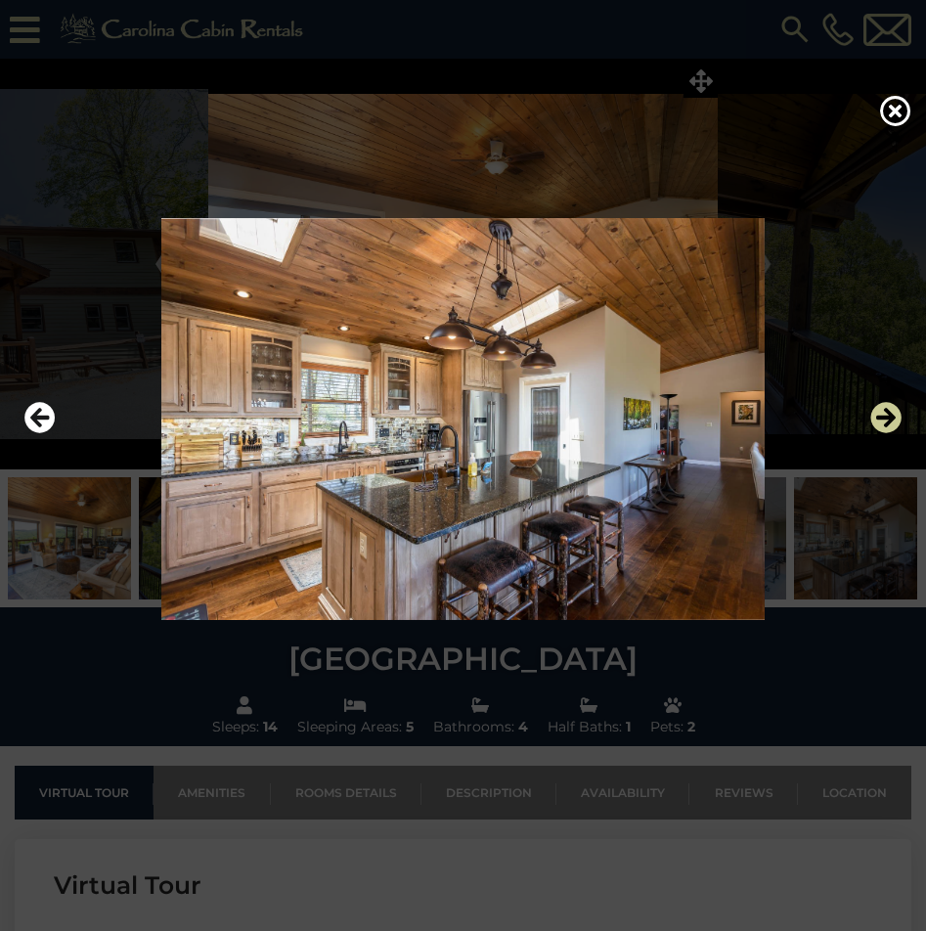
click at [884, 419] on icon "Next" at bounding box center [885, 418] width 31 height 31
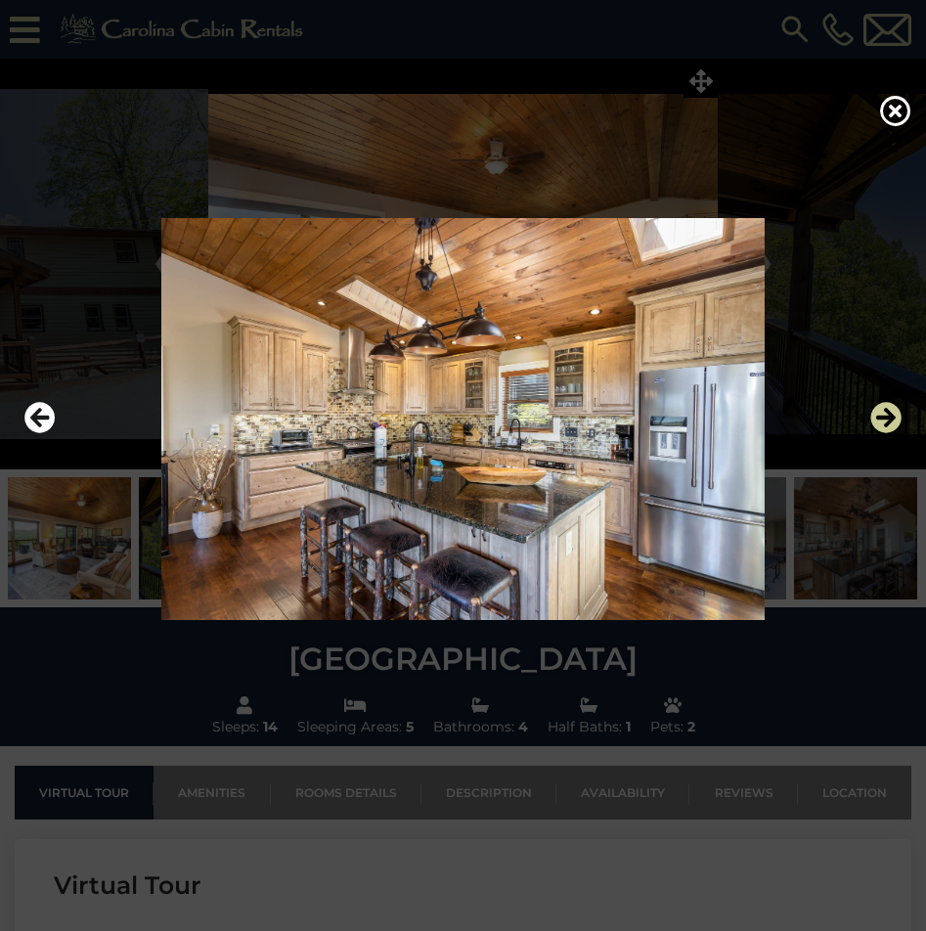
click at [884, 419] on icon "Next" at bounding box center [885, 418] width 31 height 31
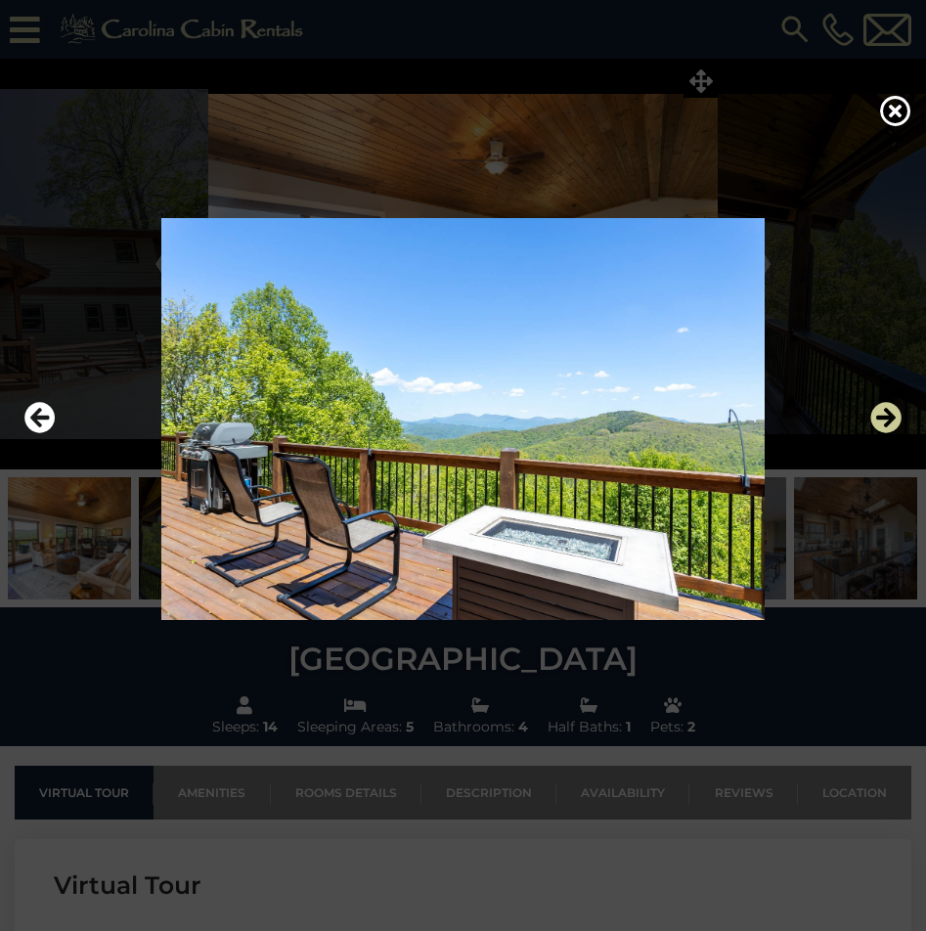
click at [884, 419] on icon "Next" at bounding box center [885, 418] width 31 height 31
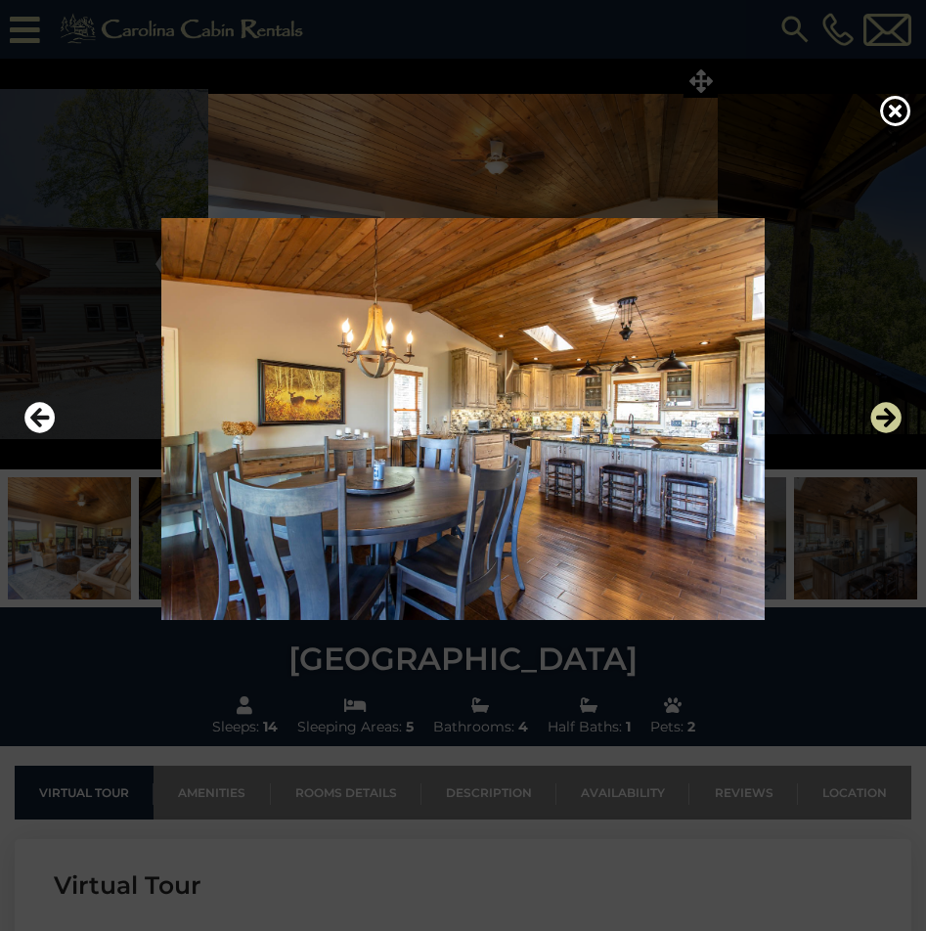
click at [884, 419] on icon "Next" at bounding box center [885, 418] width 31 height 31
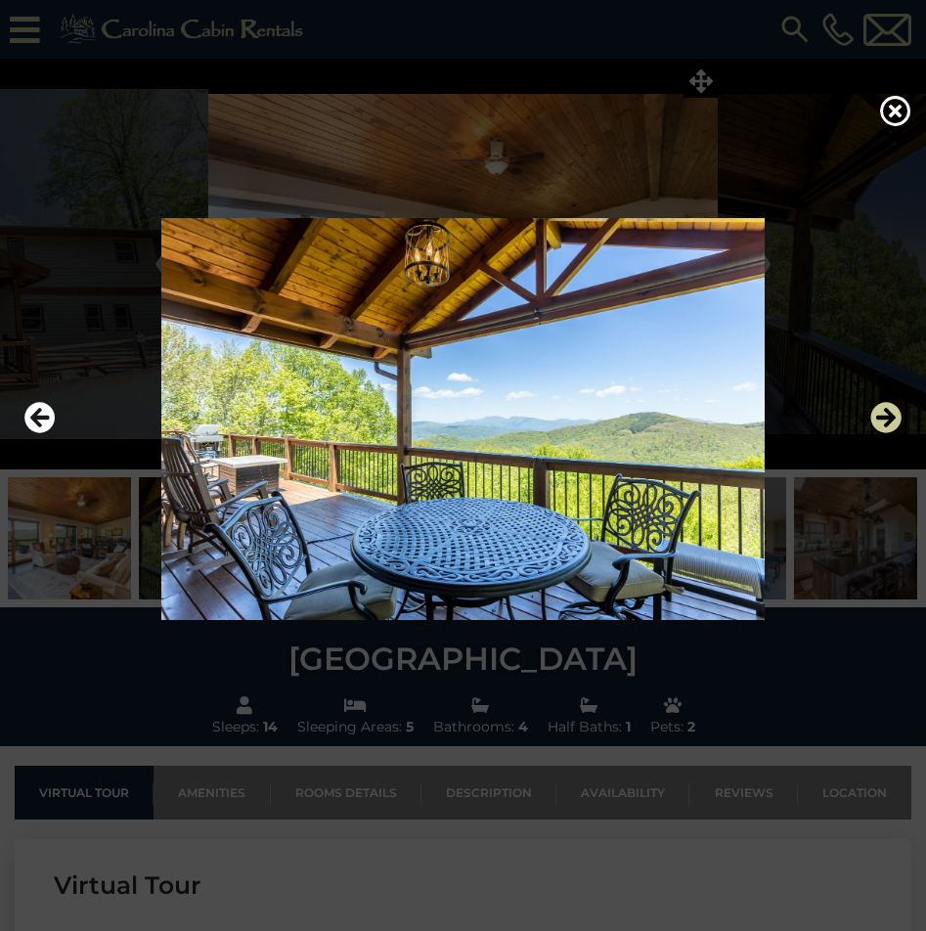
click at [884, 419] on icon "Next" at bounding box center [885, 418] width 31 height 31
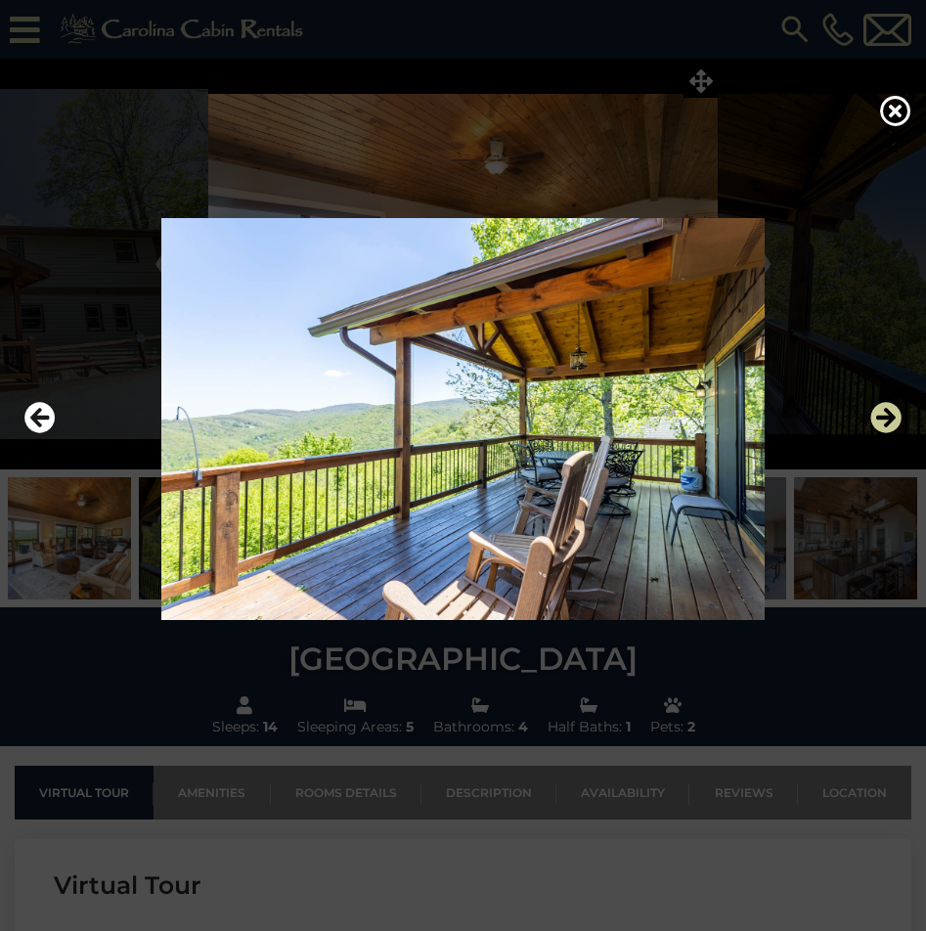
click at [884, 419] on icon "Next" at bounding box center [885, 418] width 31 height 31
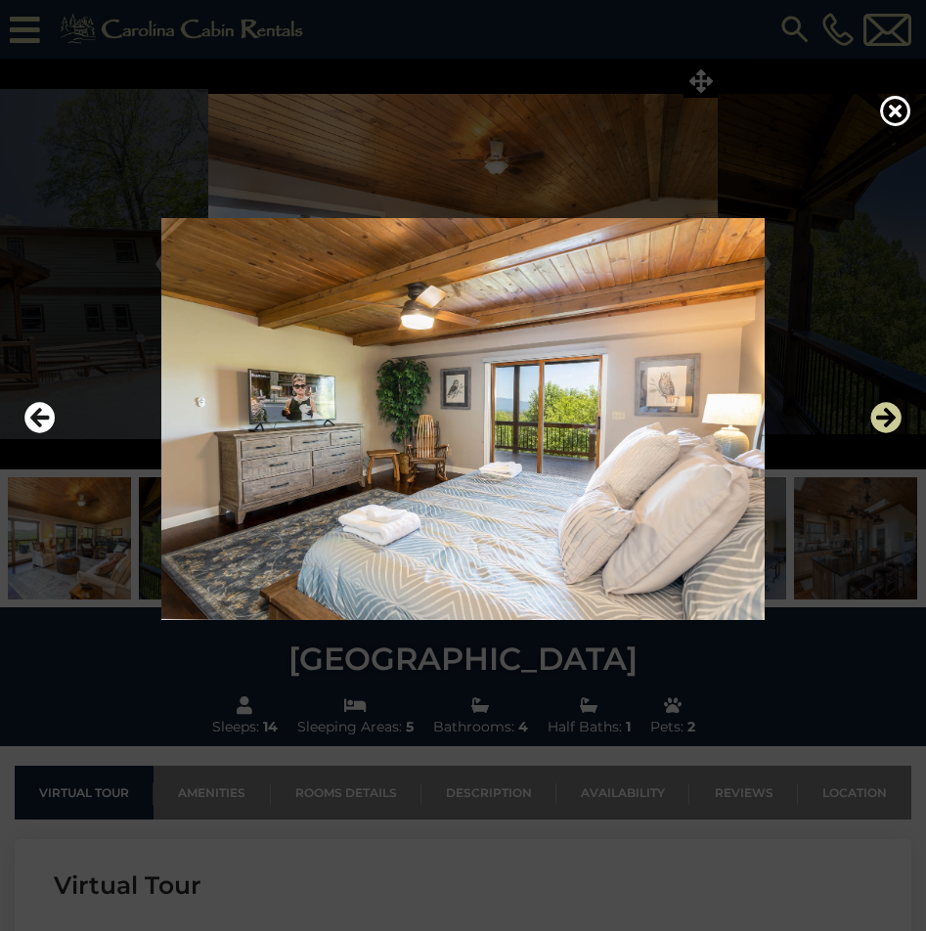
click at [884, 419] on icon "Next" at bounding box center [885, 418] width 31 height 31
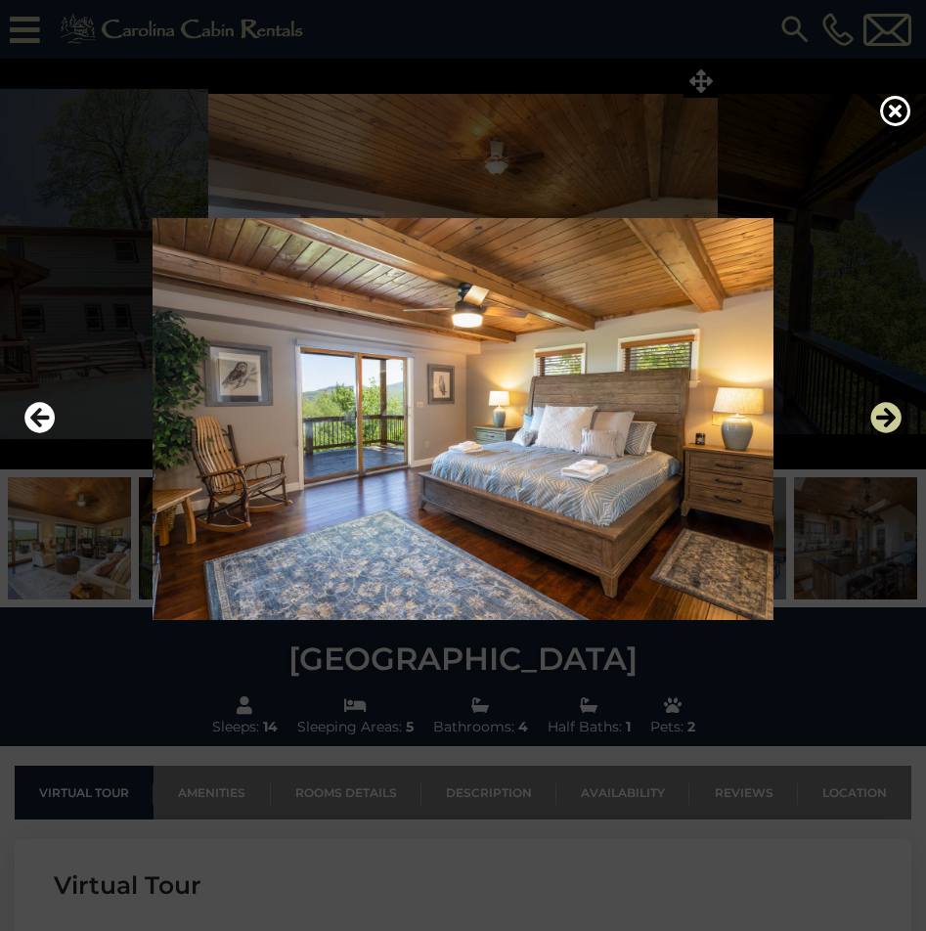
click at [884, 419] on icon "Next" at bounding box center [885, 418] width 31 height 31
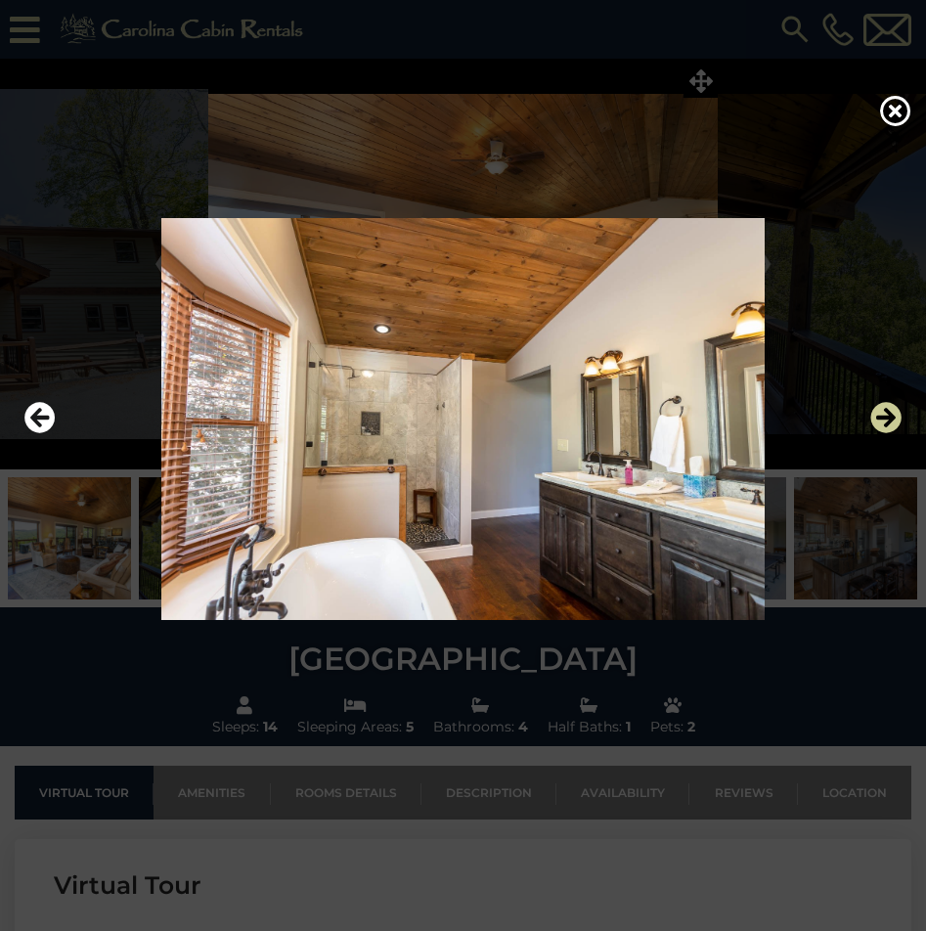
click at [884, 419] on icon "Next" at bounding box center [885, 418] width 31 height 31
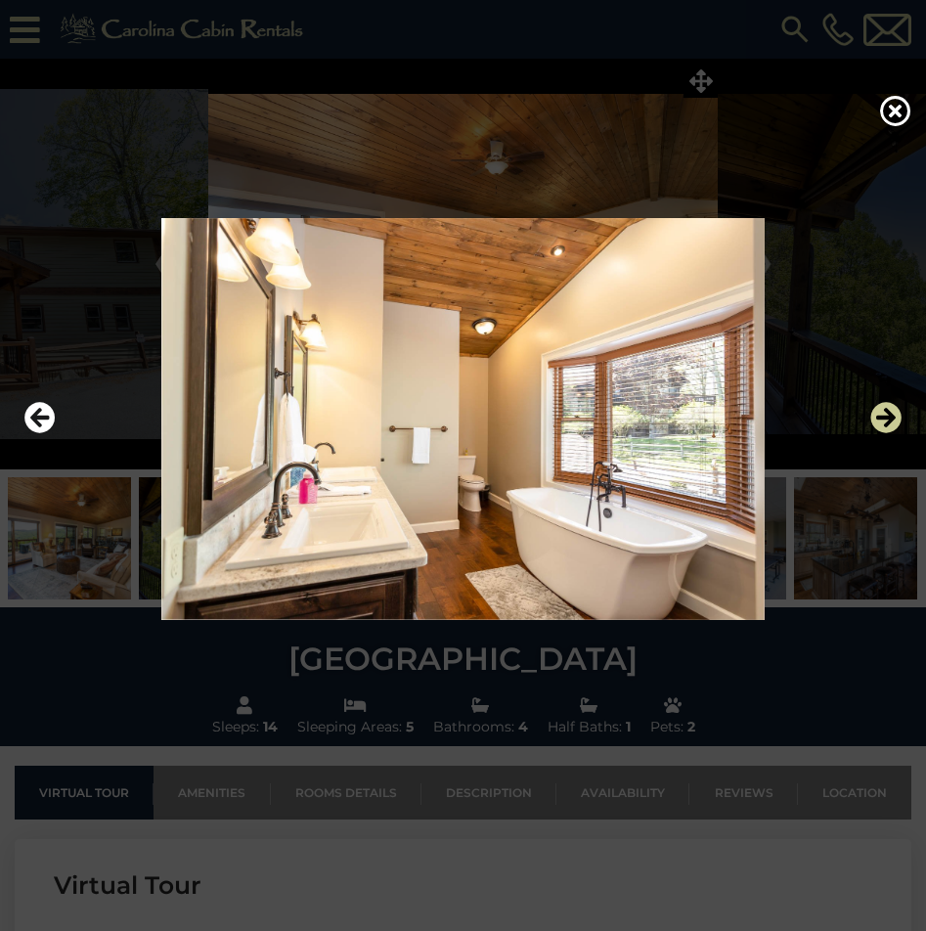
click at [884, 419] on icon "Next" at bounding box center [885, 418] width 31 height 31
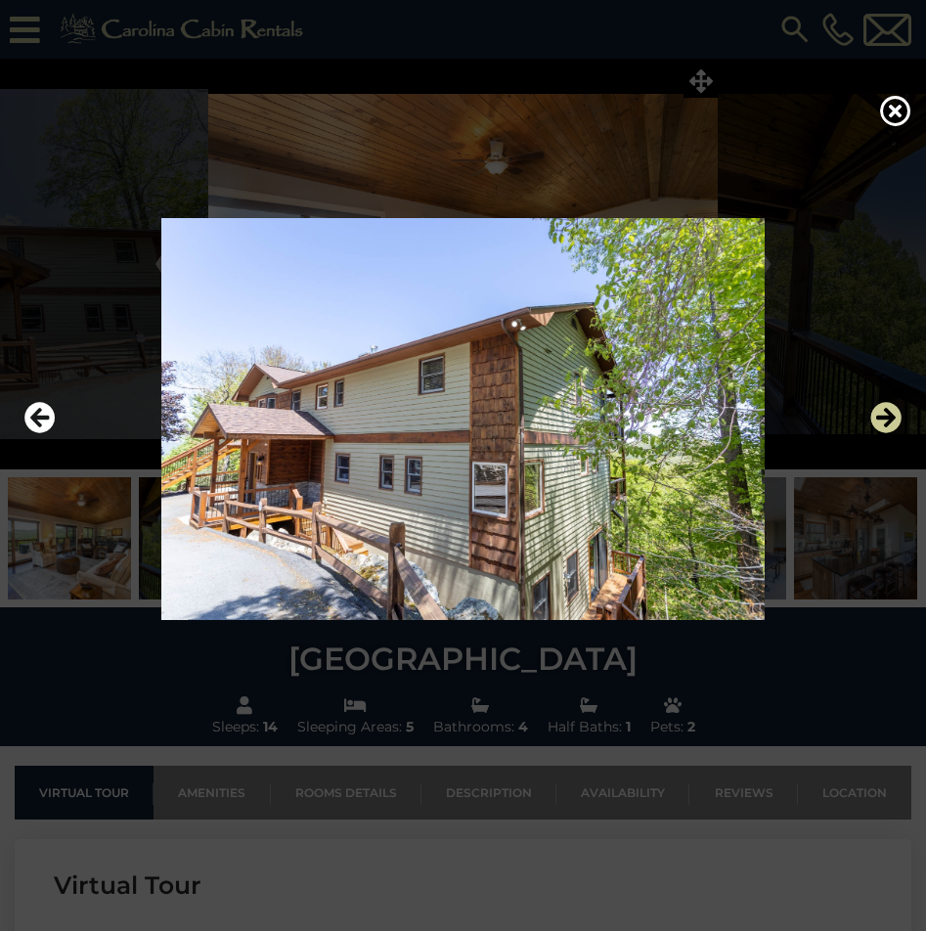
click at [884, 419] on icon "Next" at bounding box center [885, 418] width 31 height 31
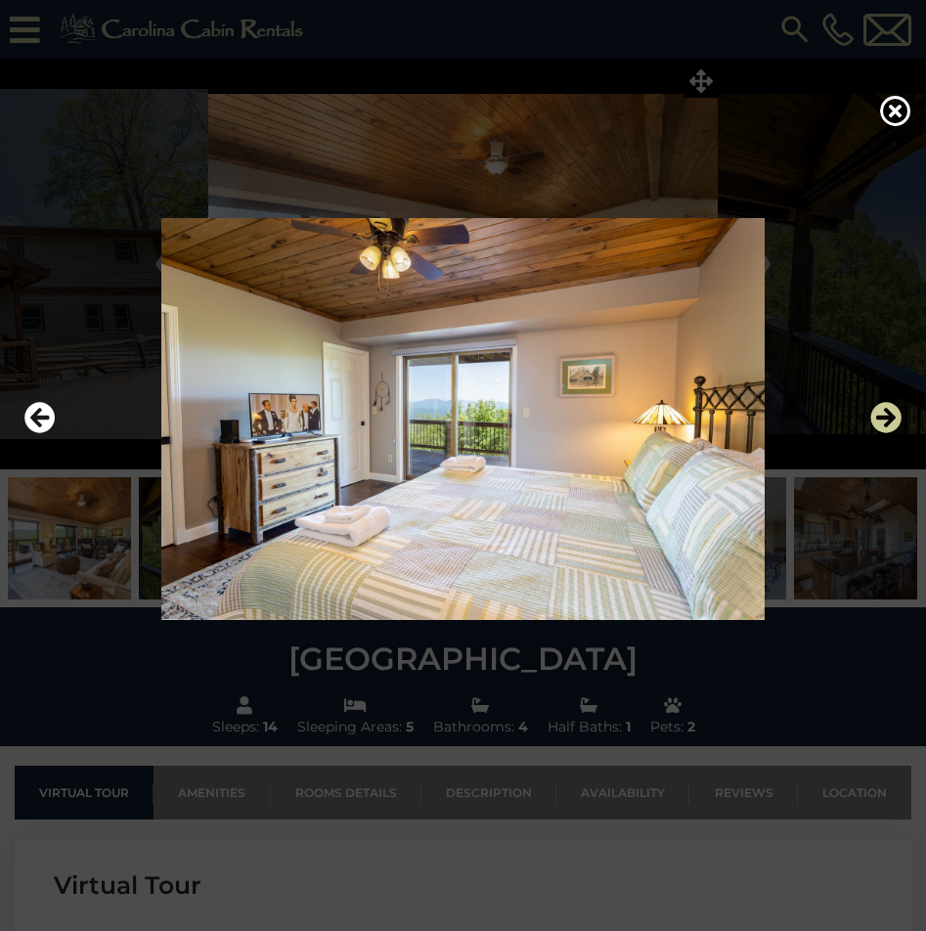
click at [884, 419] on icon "Next" at bounding box center [885, 418] width 31 height 31
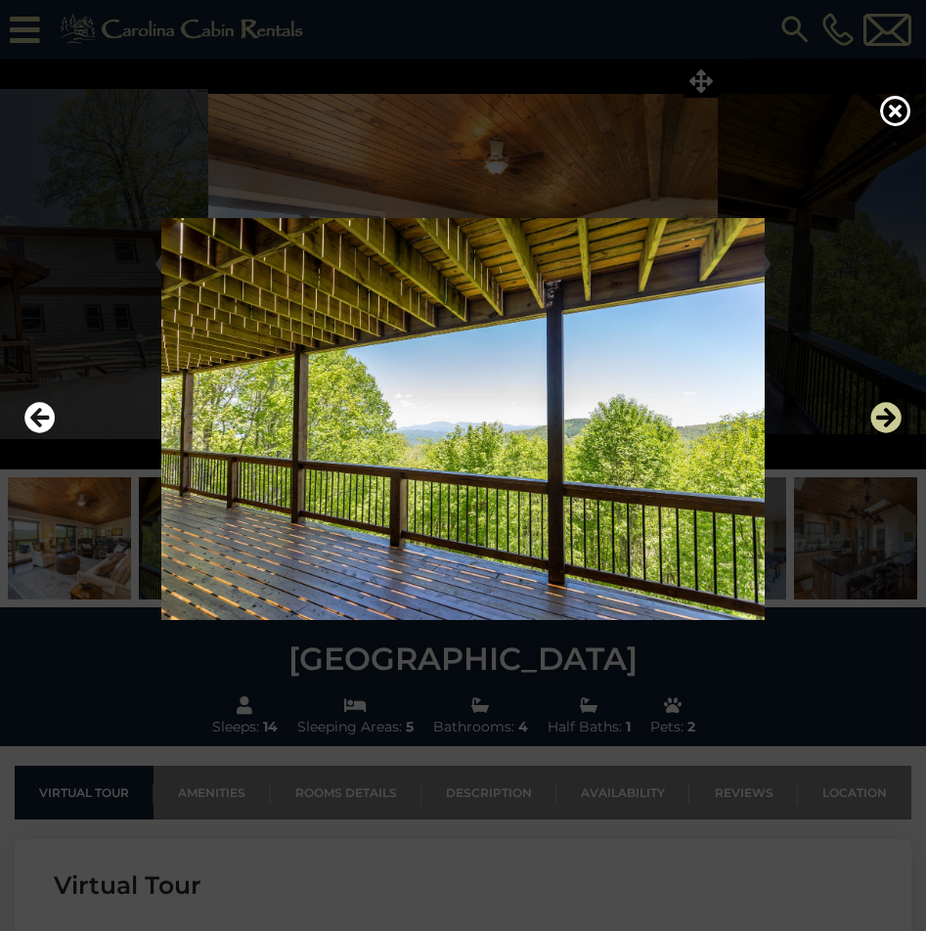
click at [884, 419] on icon "Next" at bounding box center [885, 418] width 31 height 31
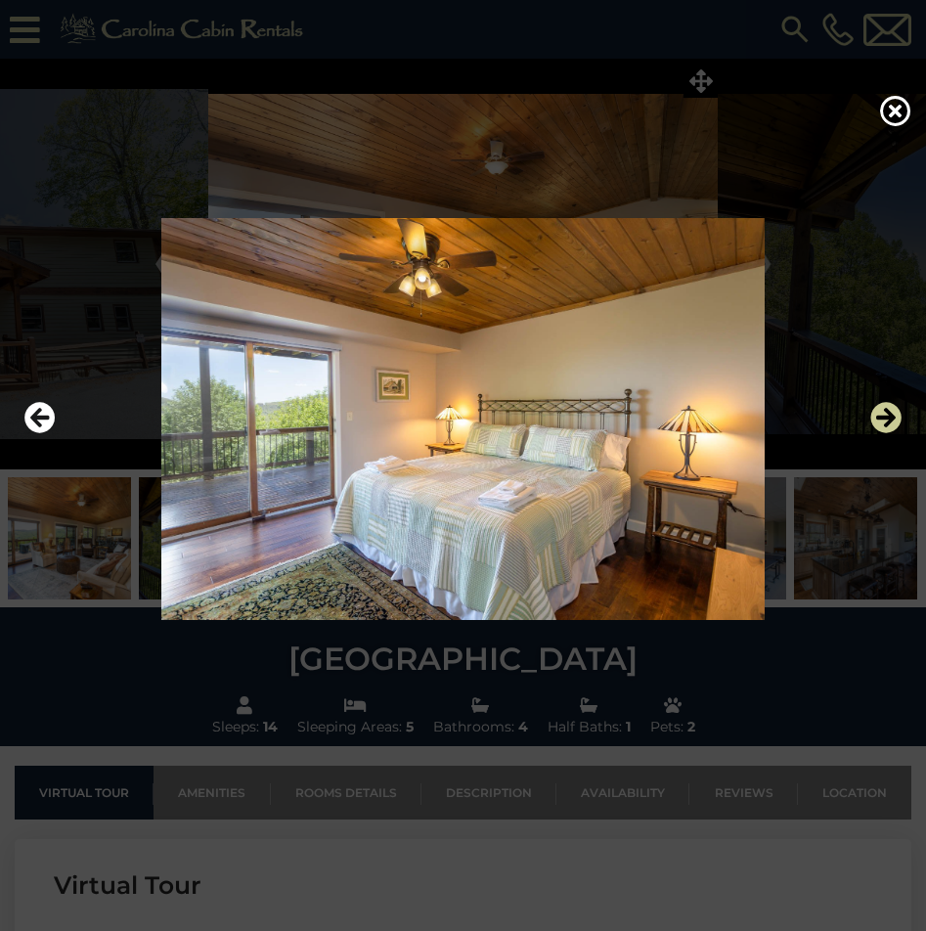
click at [894, 419] on icon "Next" at bounding box center [885, 418] width 31 height 31
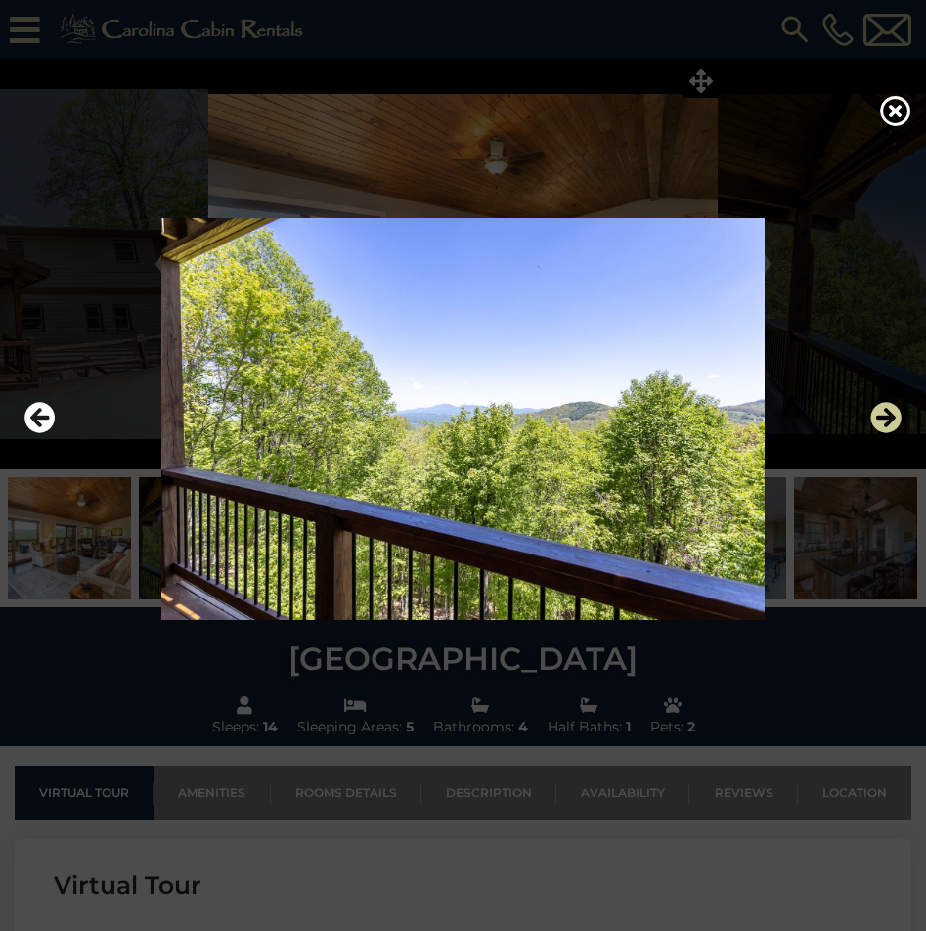
click at [894, 419] on icon "Next" at bounding box center [885, 418] width 31 height 31
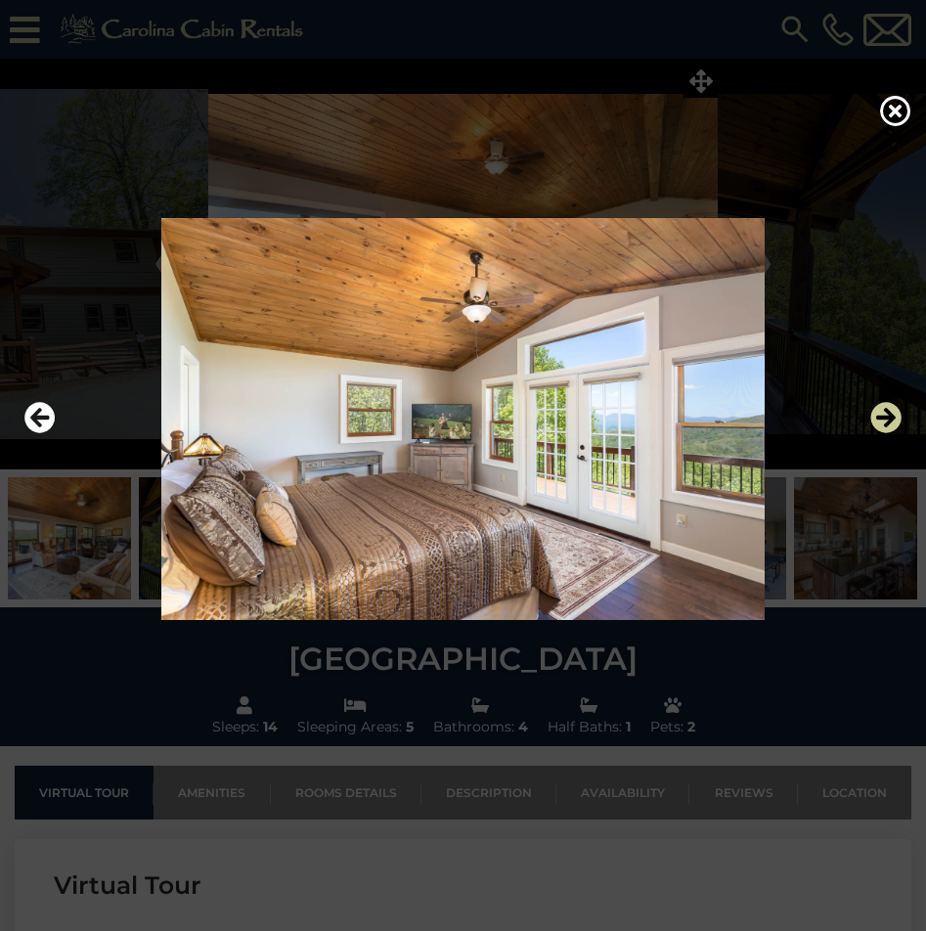
click at [894, 419] on icon "Next" at bounding box center [885, 418] width 31 height 31
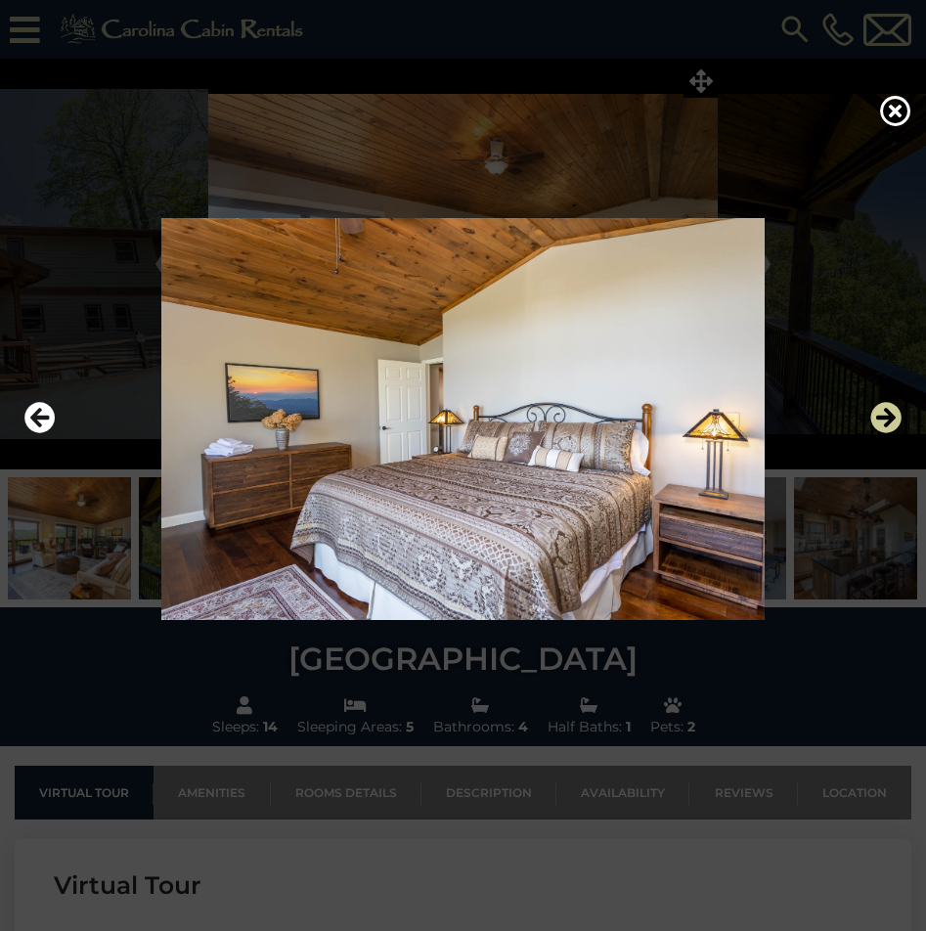
click at [894, 419] on icon "Next" at bounding box center [885, 418] width 31 height 31
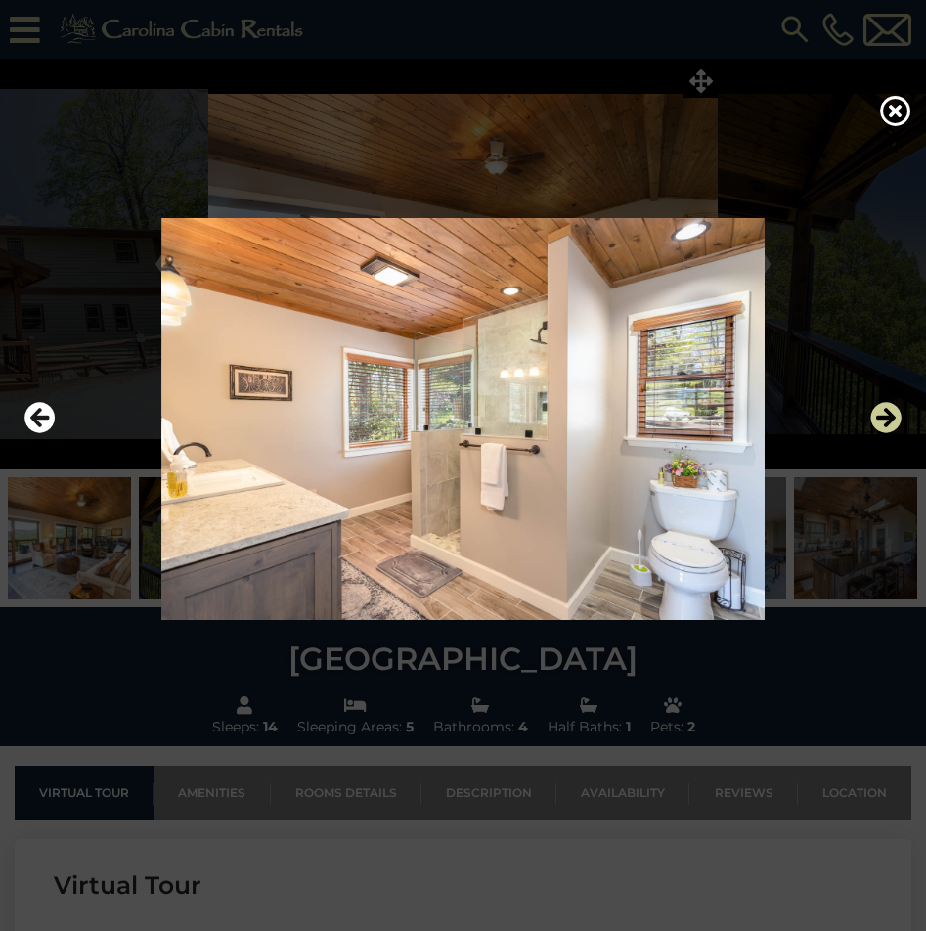
click at [894, 419] on icon "Next" at bounding box center [885, 418] width 31 height 31
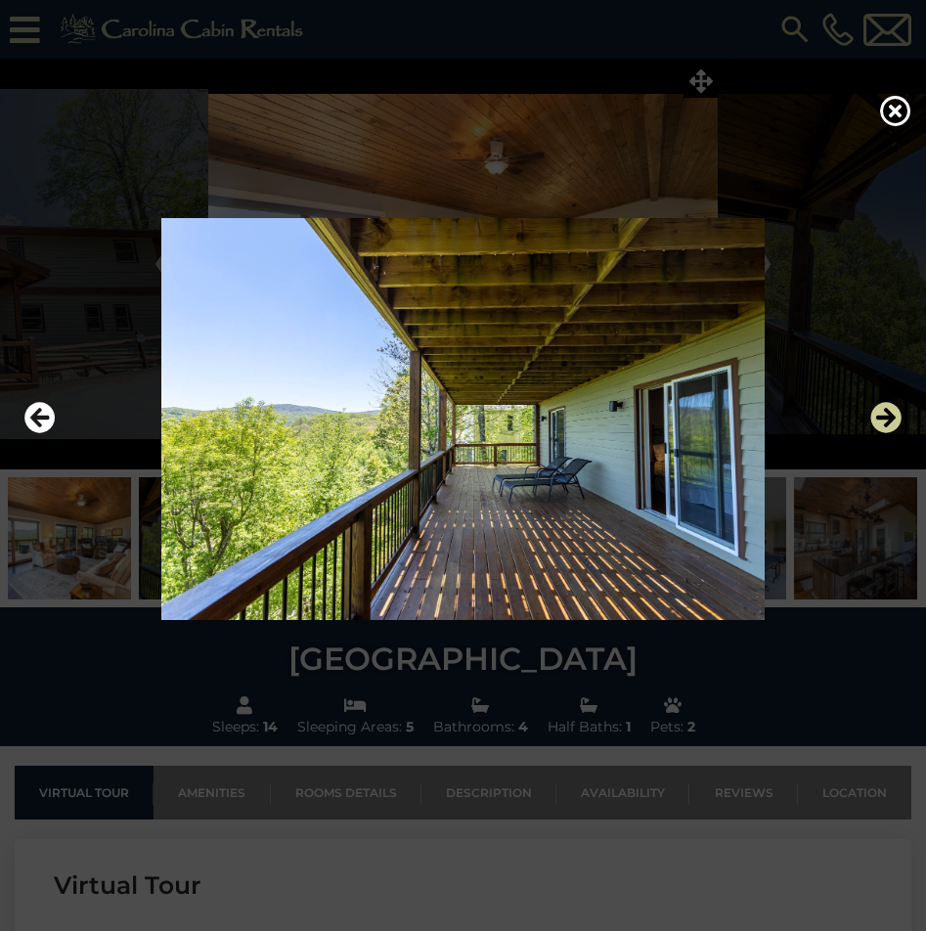
click at [894, 419] on icon "Next" at bounding box center [885, 418] width 31 height 31
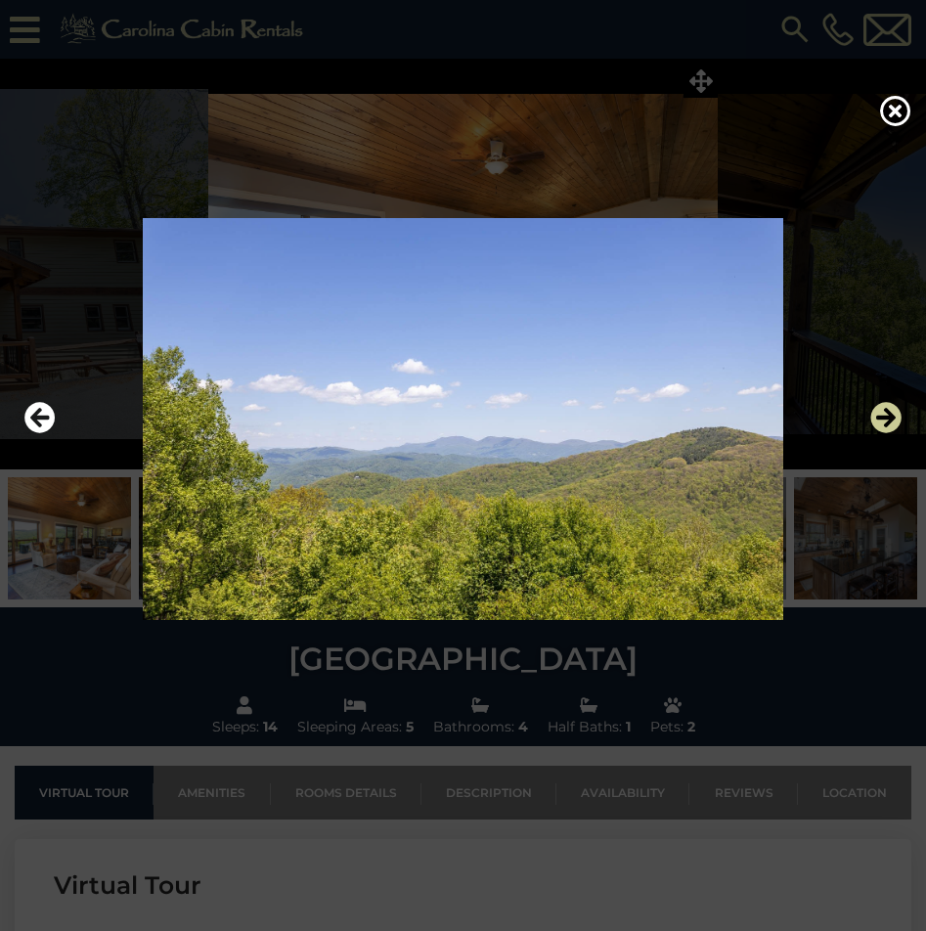
click at [894, 419] on icon "Next" at bounding box center [885, 418] width 31 height 31
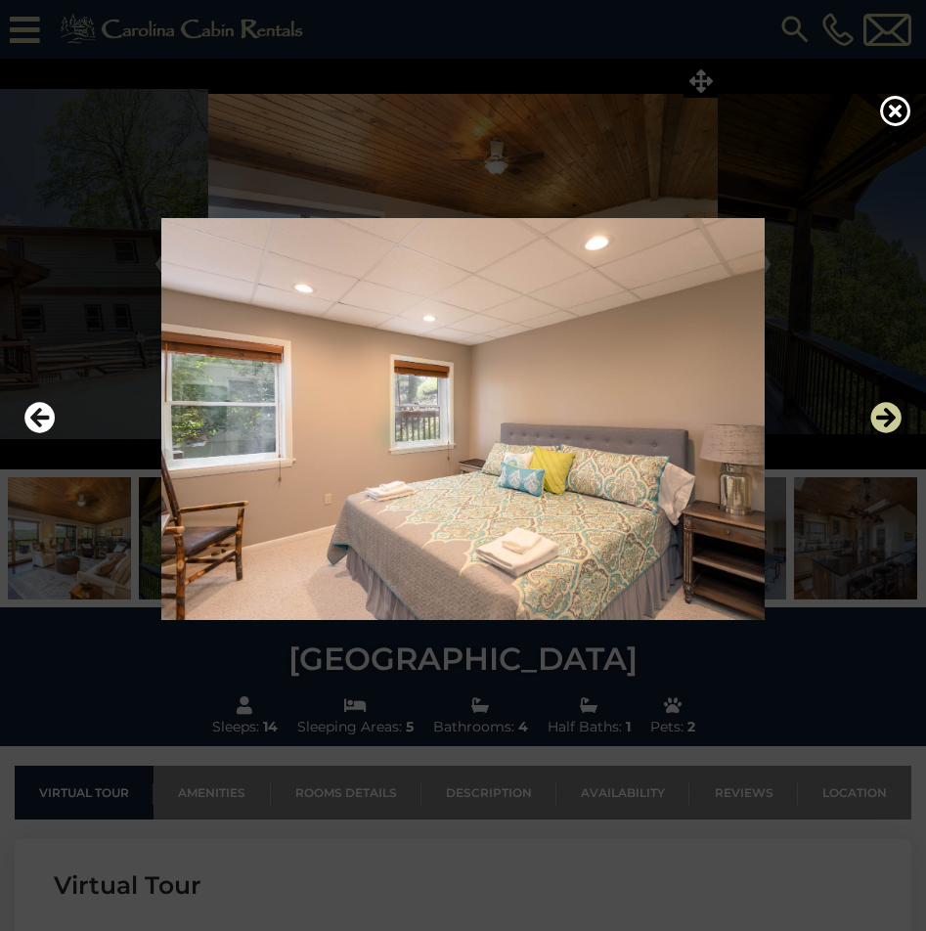
click at [894, 419] on icon "Next" at bounding box center [885, 418] width 31 height 31
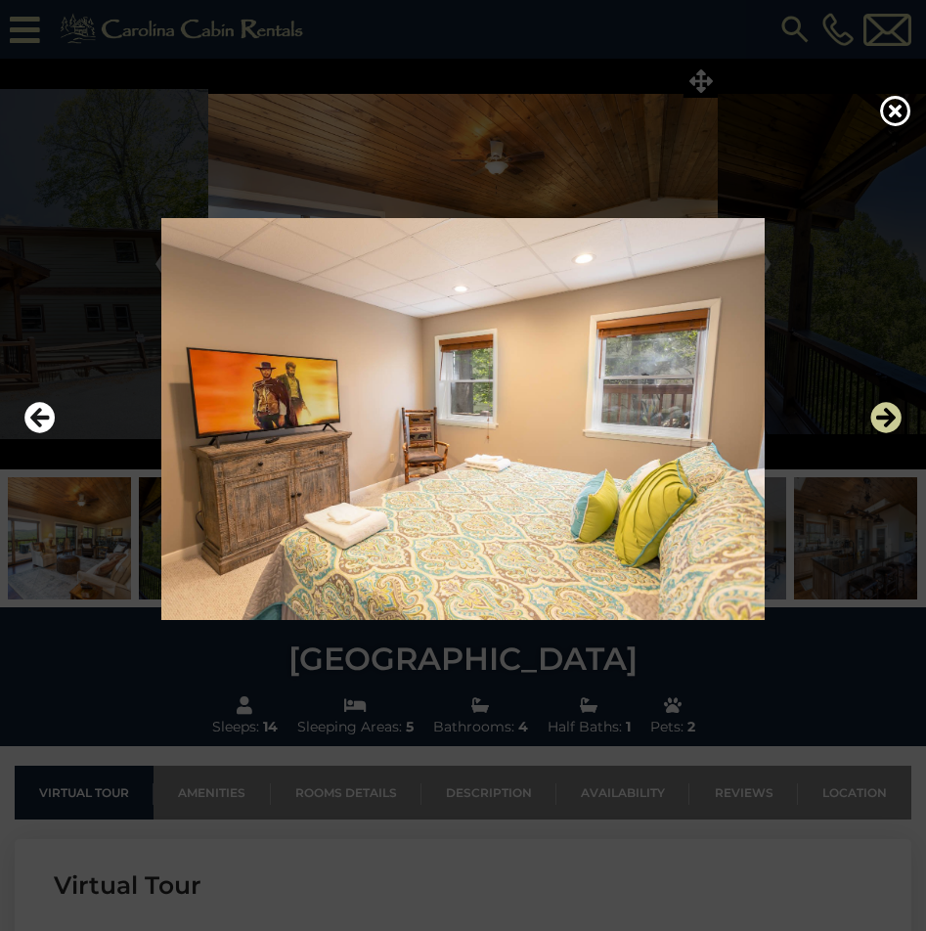
click at [894, 419] on icon "Next" at bounding box center [885, 418] width 31 height 31
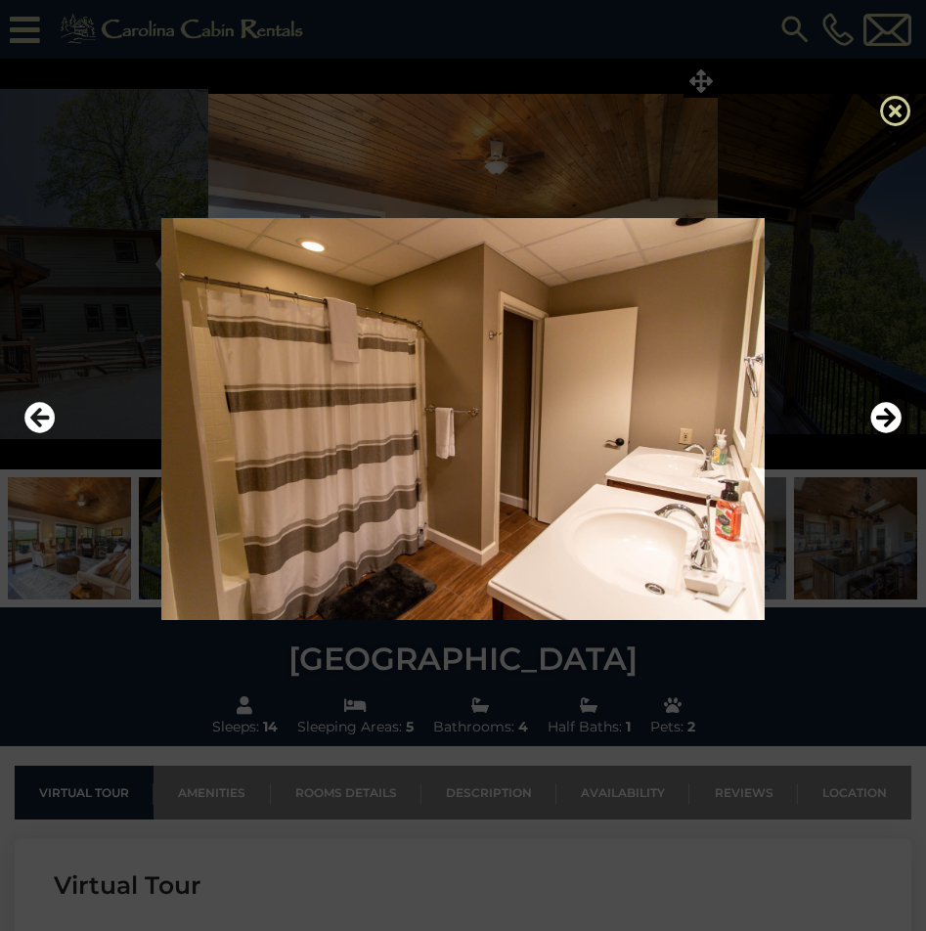
click at [900, 112] on icon at bounding box center [895, 110] width 31 height 31
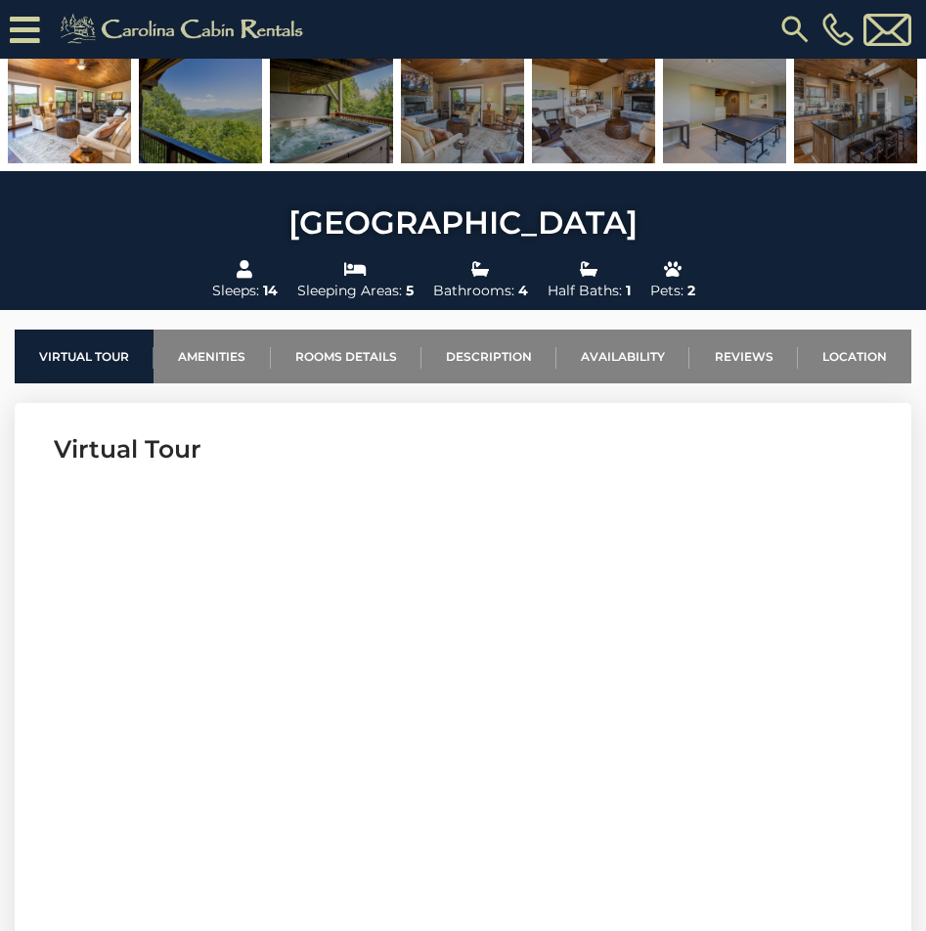
scroll to position [587, 0]
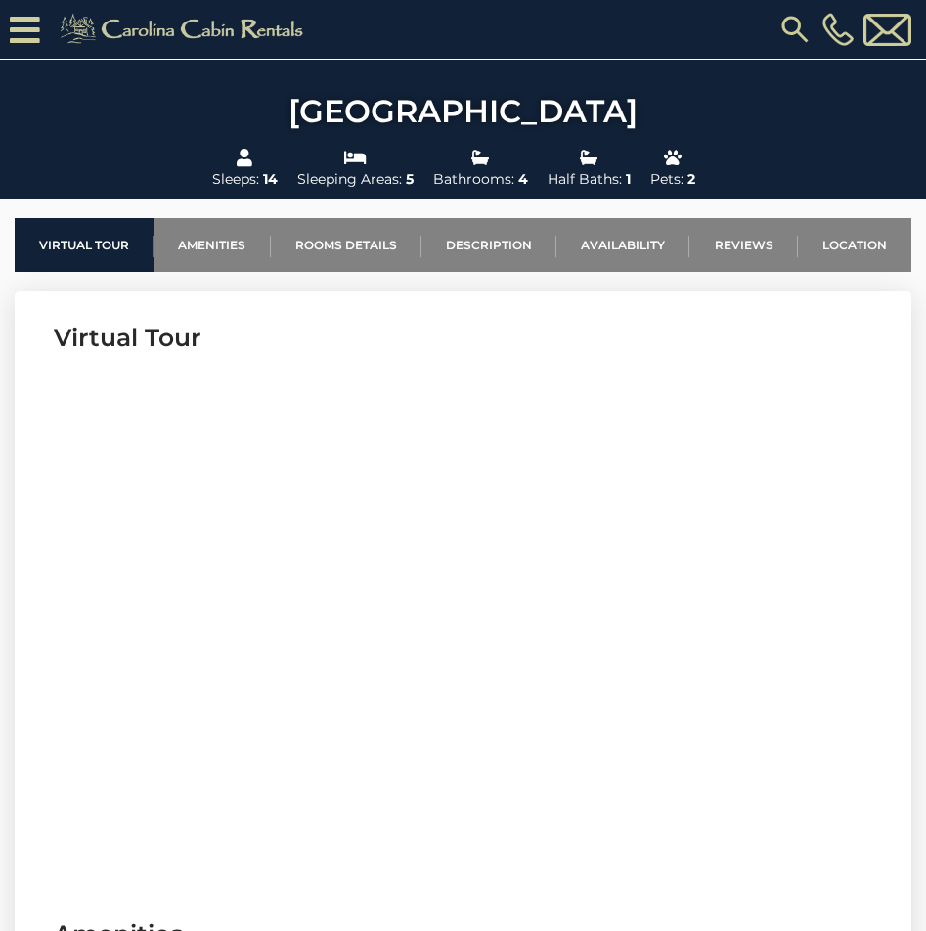
click at [433, 300] on section "Virtual Tour" at bounding box center [463, 589] width 896 height 596
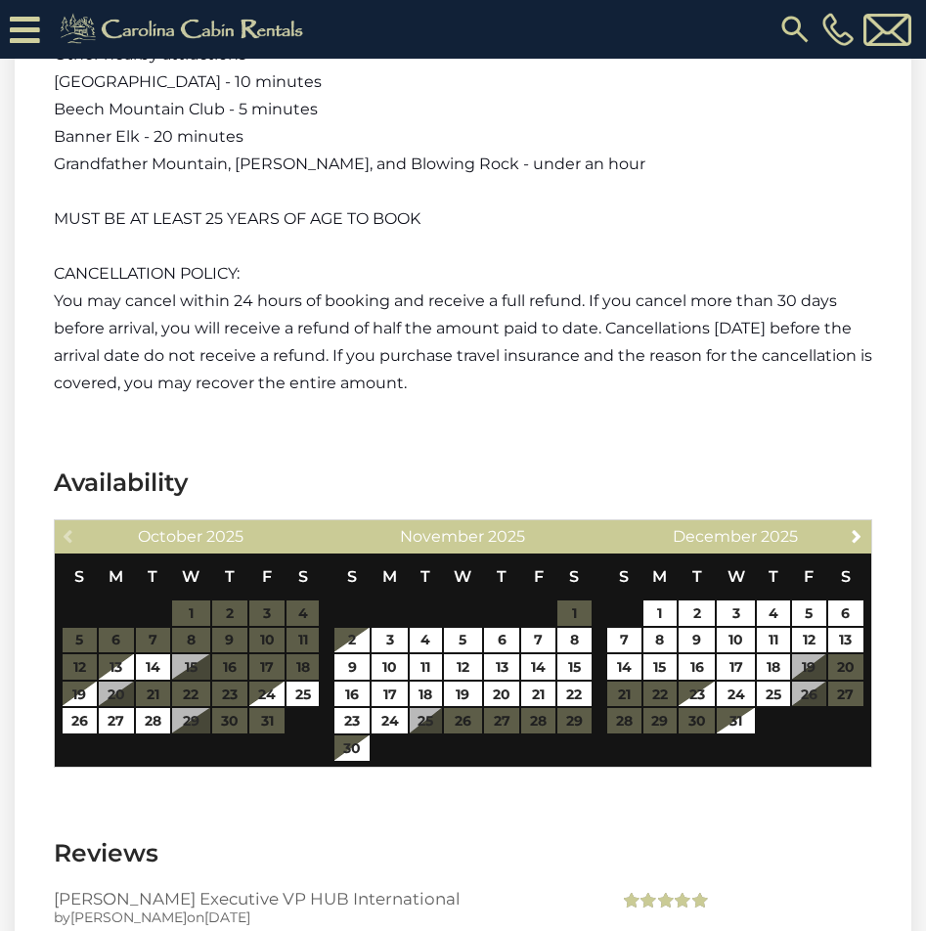
scroll to position [4399, 0]
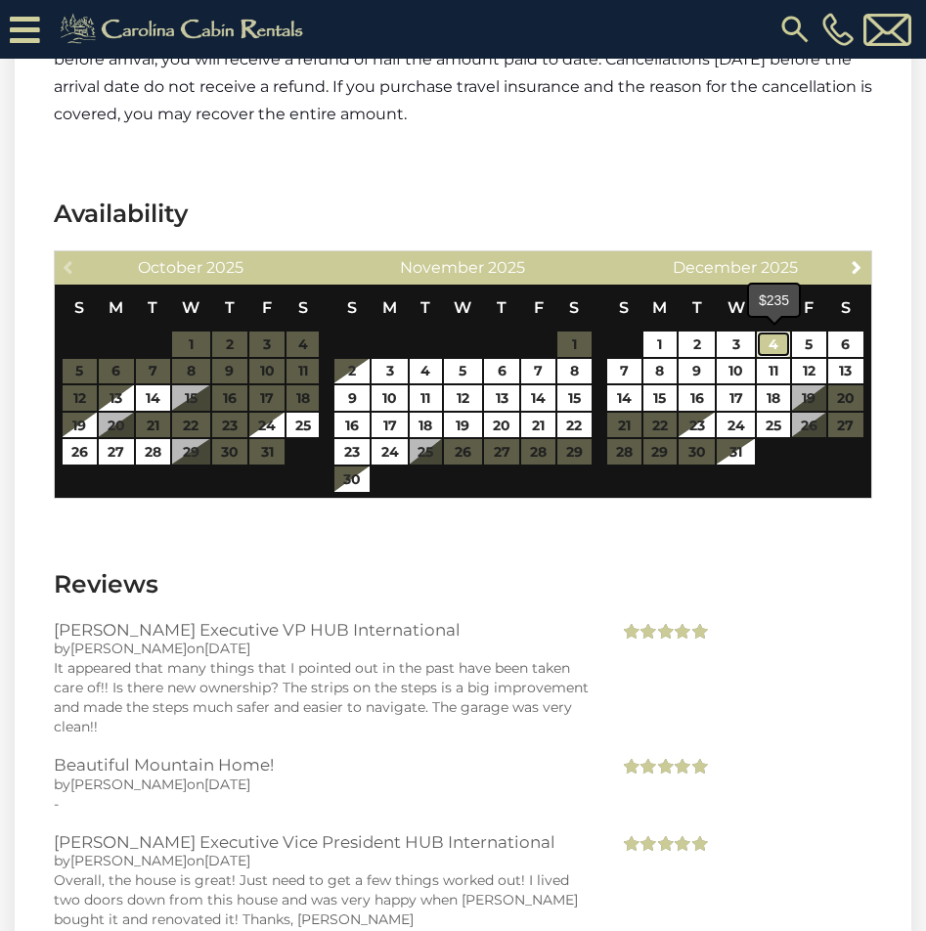
click at [778, 340] on link "4" at bounding box center [773, 343] width 32 height 25
type input "**********"
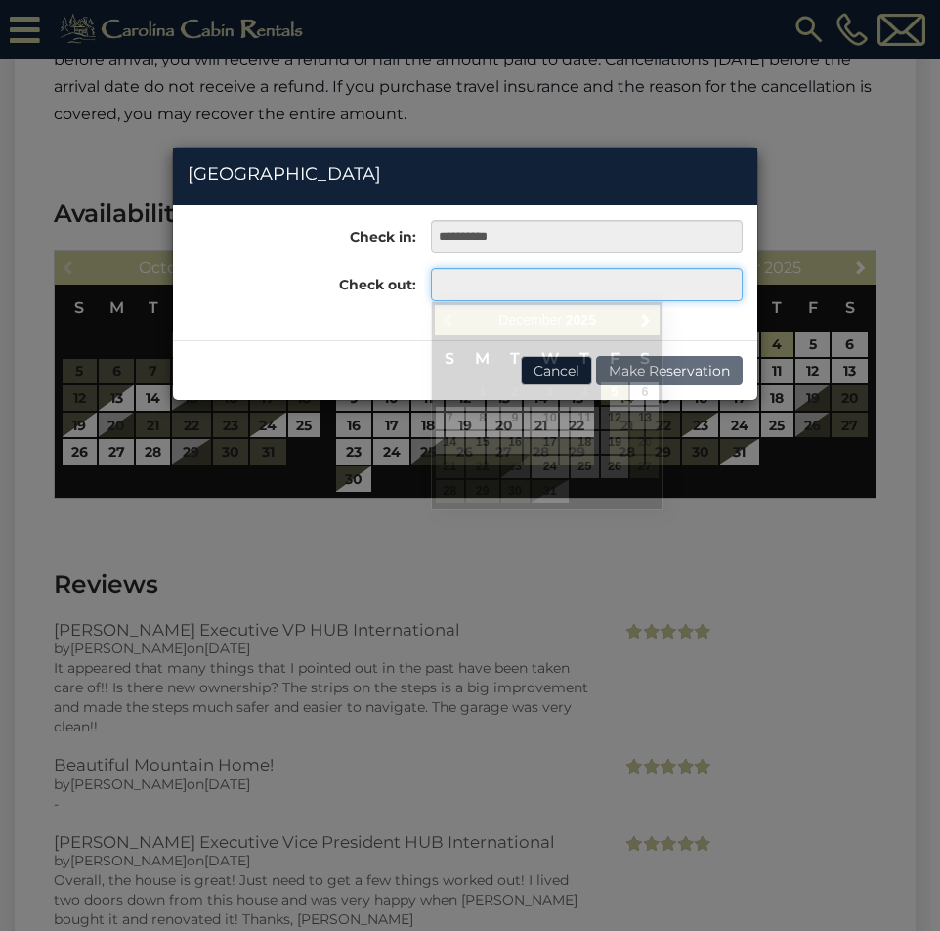
click at [474, 290] on input "text" at bounding box center [587, 284] width 312 height 33
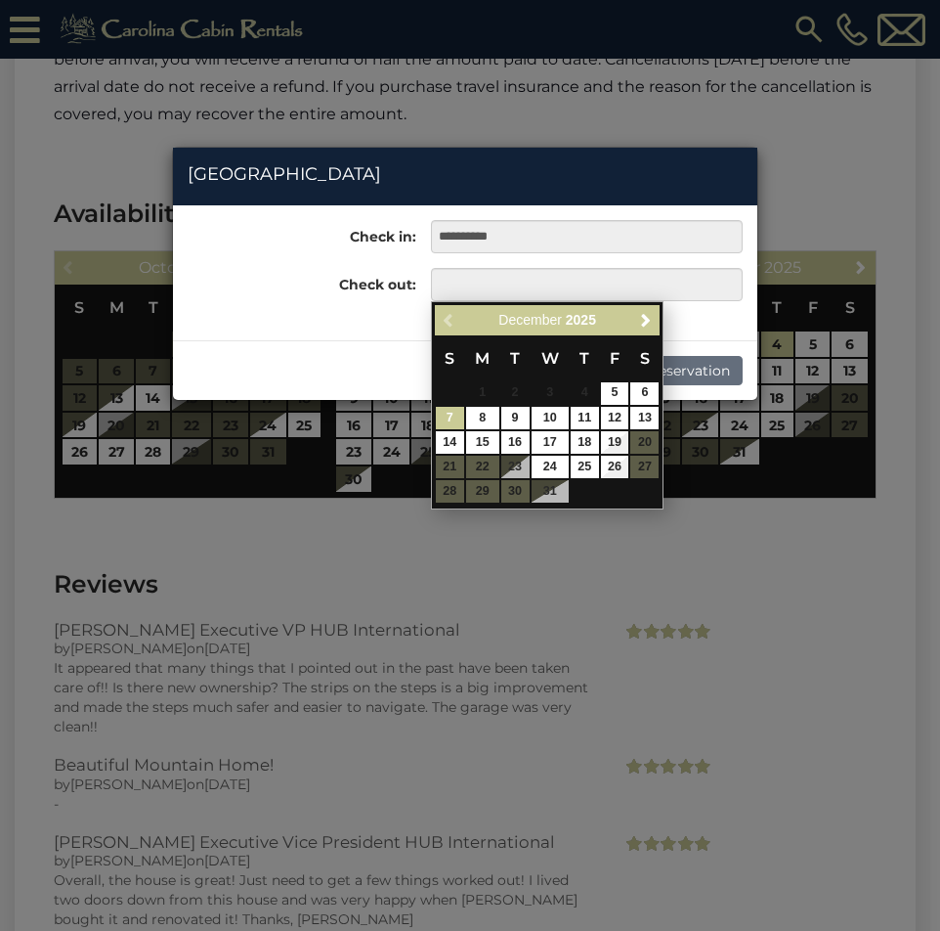
click at [449, 414] on link "7" at bounding box center [450, 418] width 28 height 22
type input "**********"
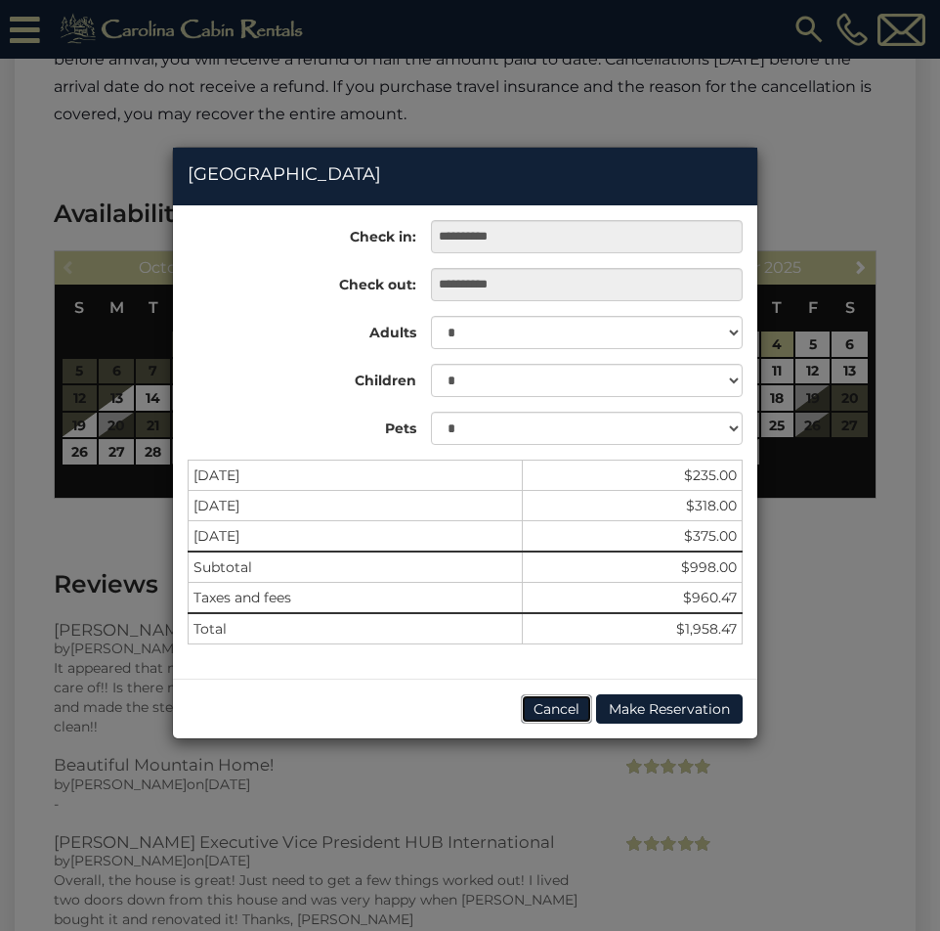
click at [559, 706] on button "Cancel" at bounding box center [556, 708] width 71 height 29
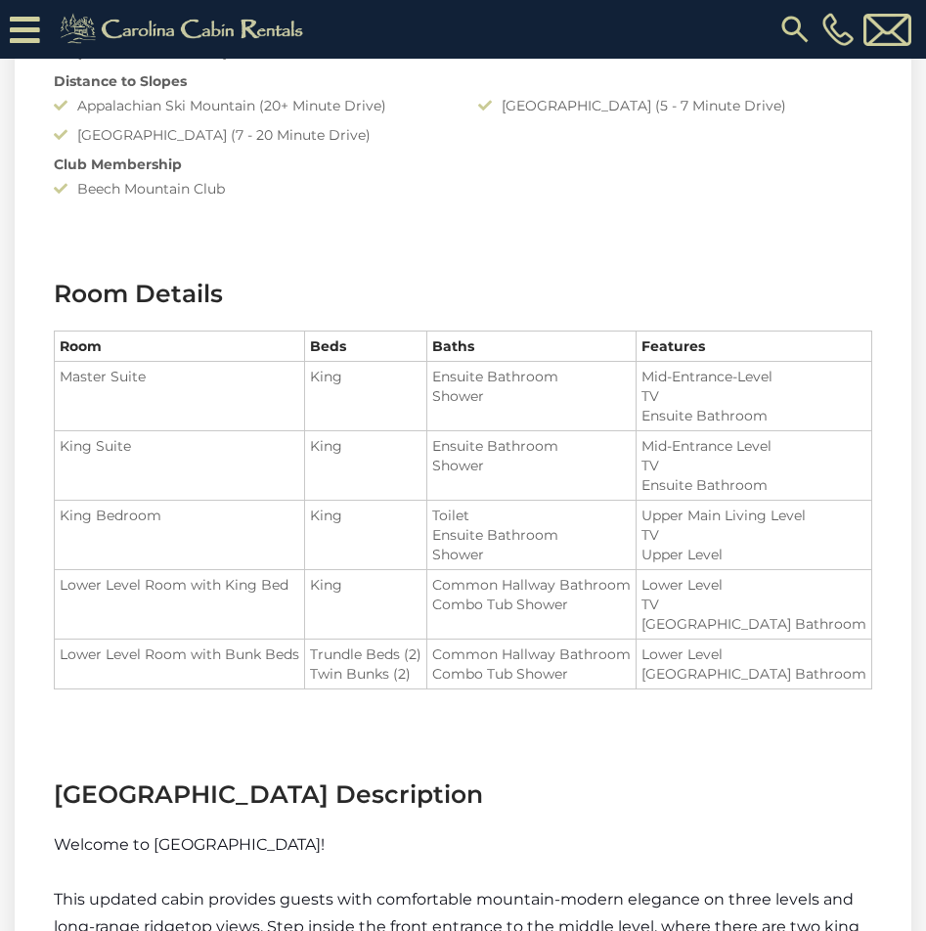
scroll to position [1760, 0]
